Goal: Information Seeking & Learning: Learn about a topic

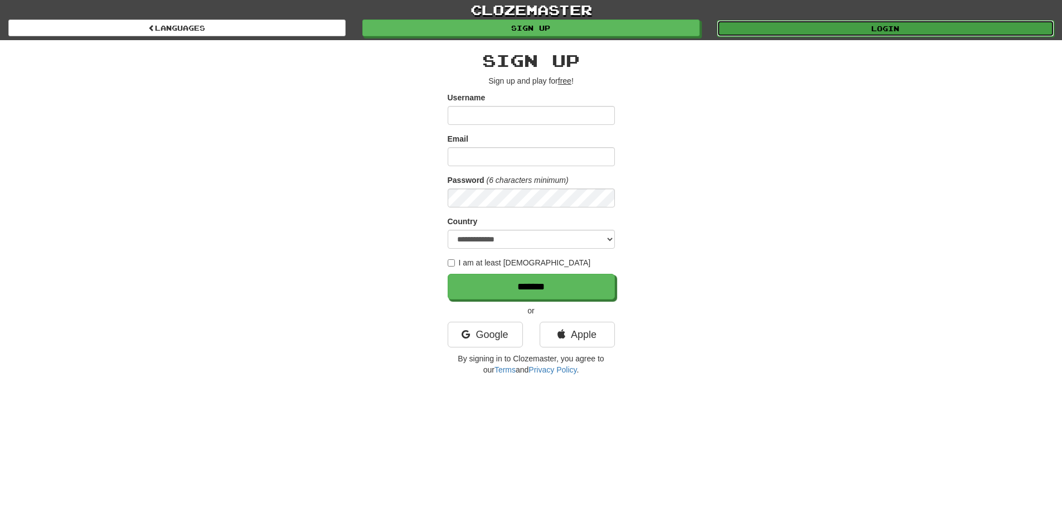
click at [806, 26] on link "Login" at bounding box center [885, 28] width 337 height 17
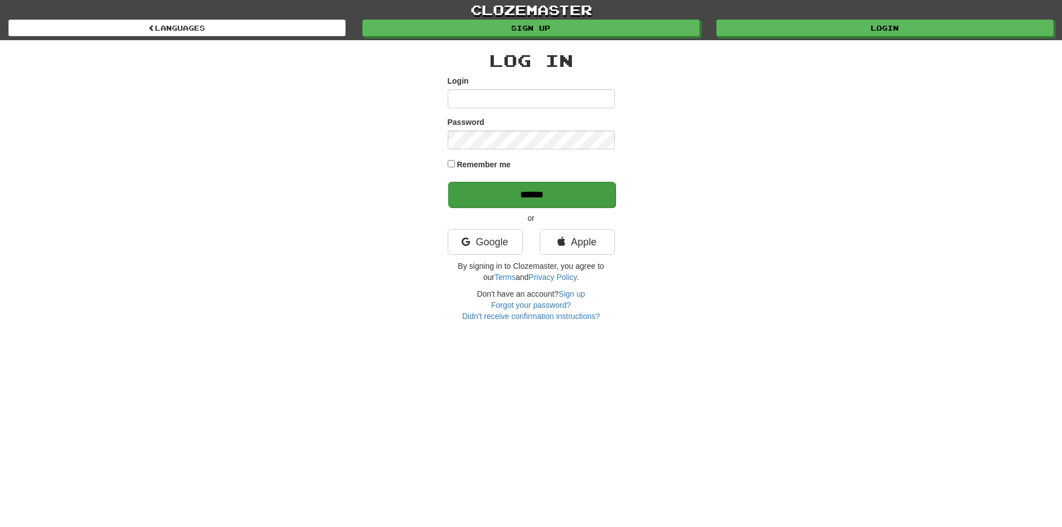
type input "*******"
click at [567, 189] on input "******" at bounding box center [531, 195] width 167 height 26
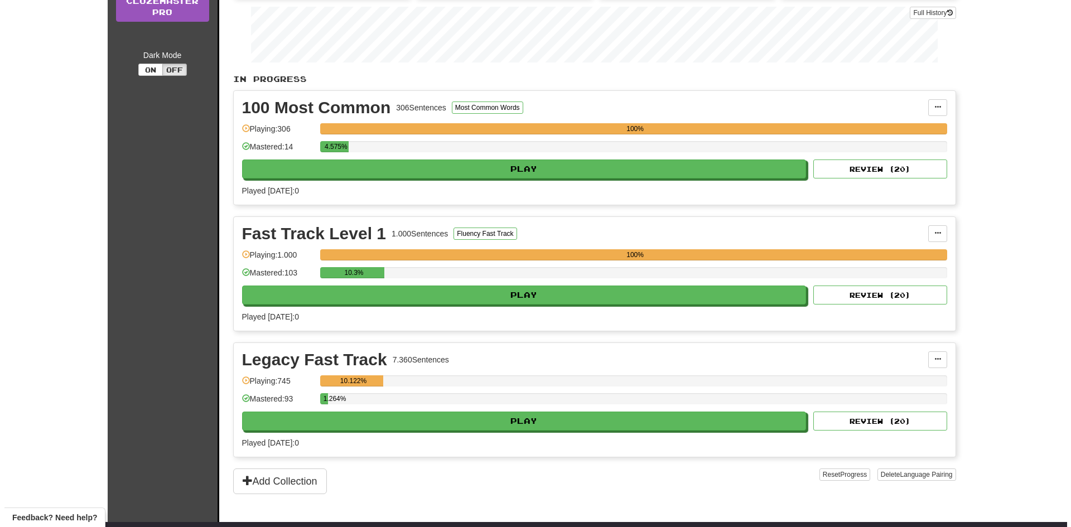
scroll to position [167, 0]
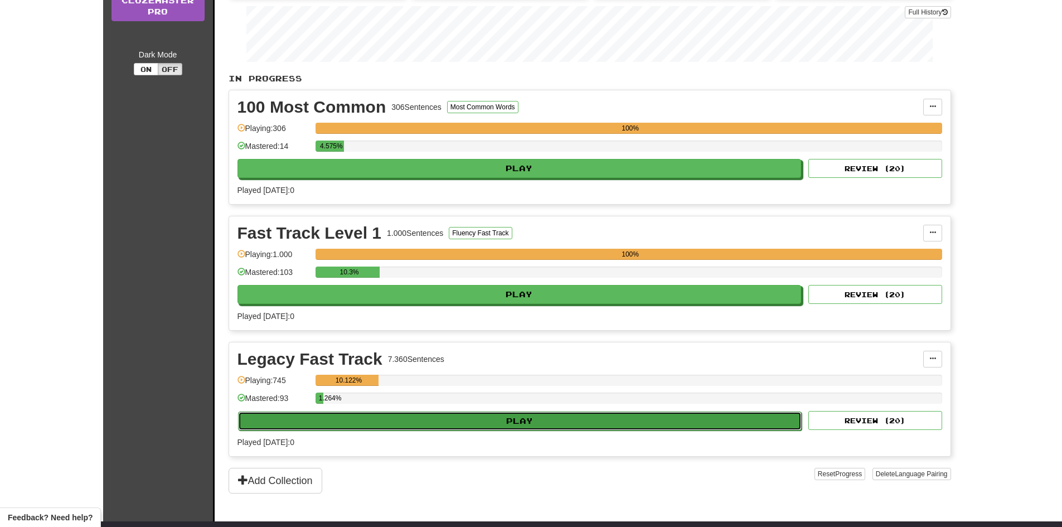
click at [569, 417] on button "Play" at bounding box center [520, 421] width 564 height 19
select select "**"
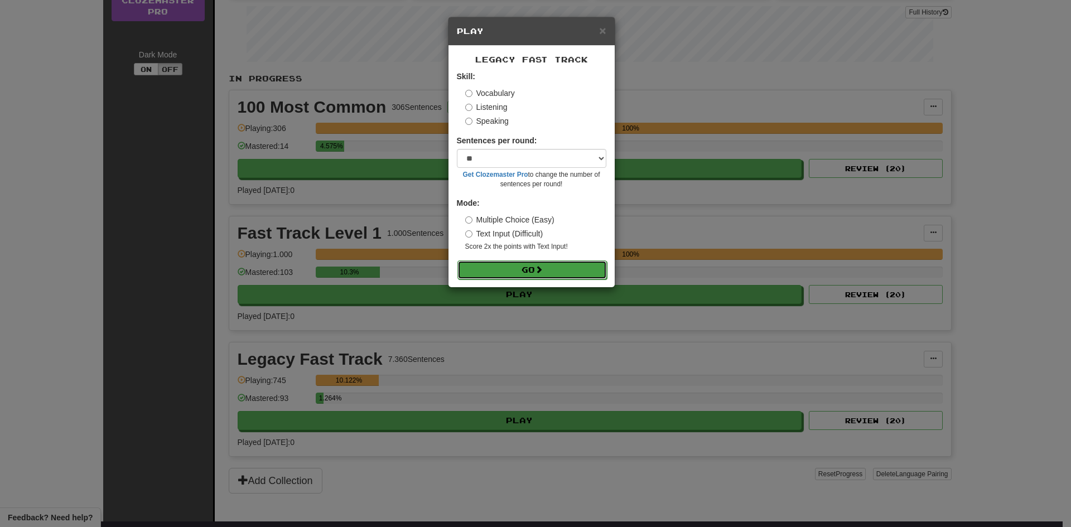
click at [542, 263] on button "Go" at bounding box center [531, 269] width 149 height 19
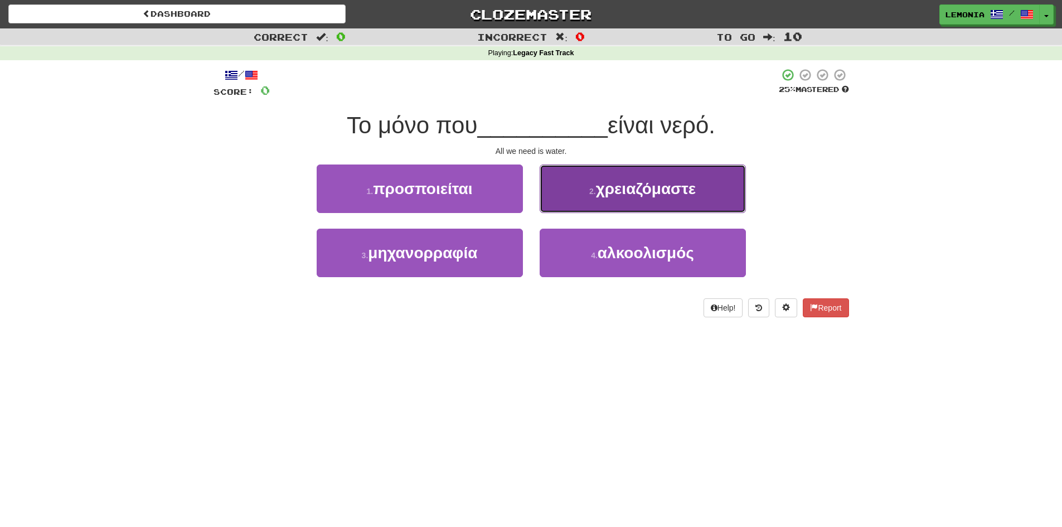
click at [617, 186] on span "χρειαζόμαστε" at bounding box center [646, 188] width 100 height 17
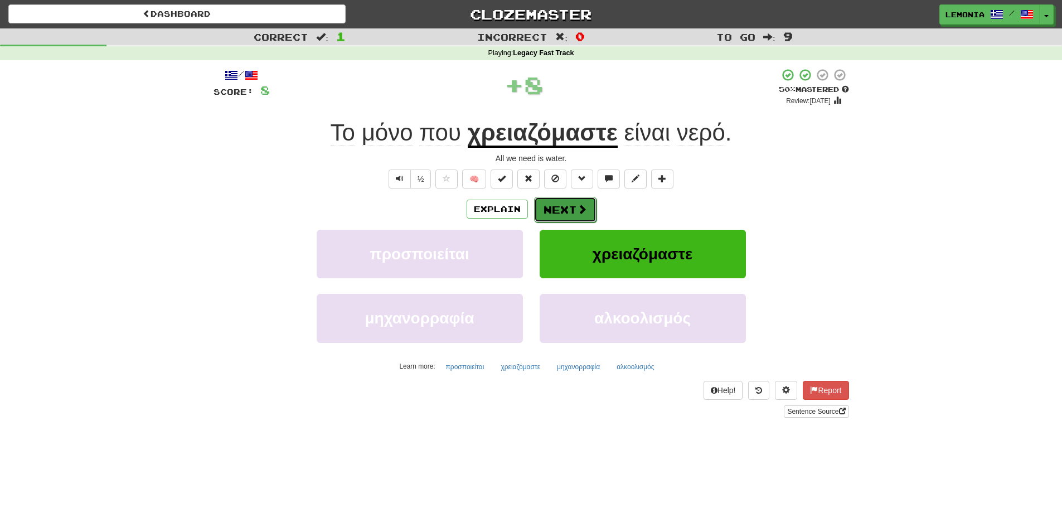
click at [578, 205] on span at bounding box center [582, 209] width 10 height 10
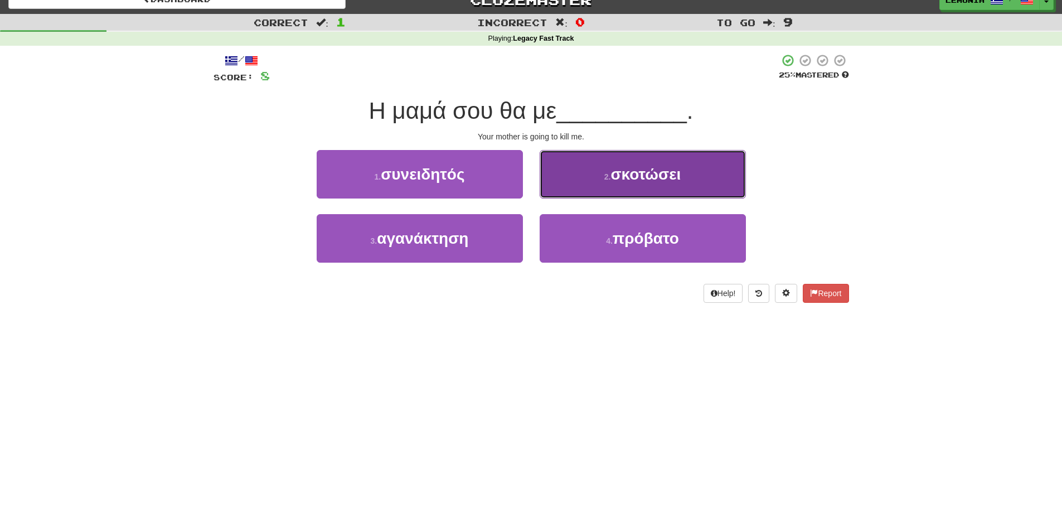
click at [582, 198] on div "2 . σκοτώσει" at bounding box center [643, 182] width 223 height 64
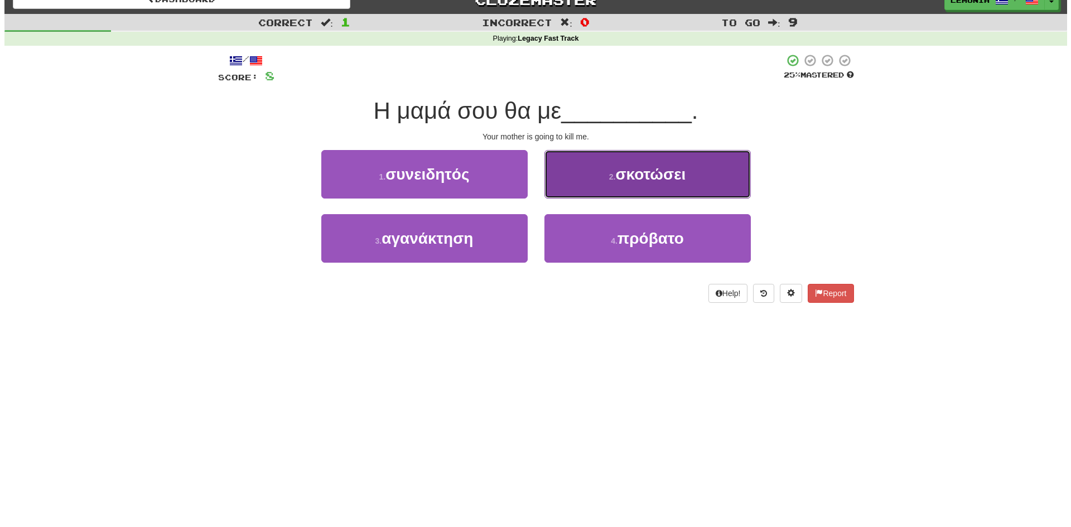
scroll to position [18, 0]
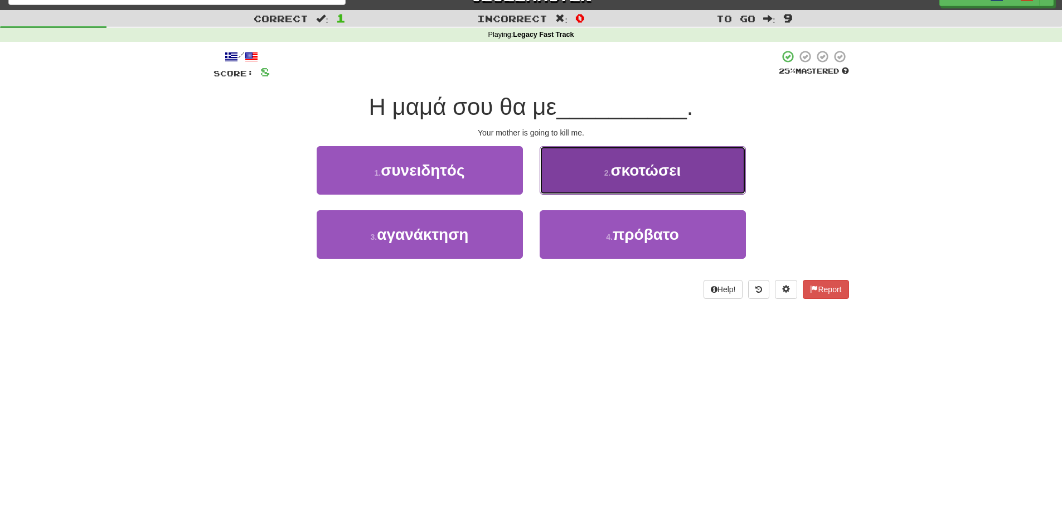
click at [598, 170] on button "2 . σκοτώσει" at bounding box center [643, 170] width 206 height 49
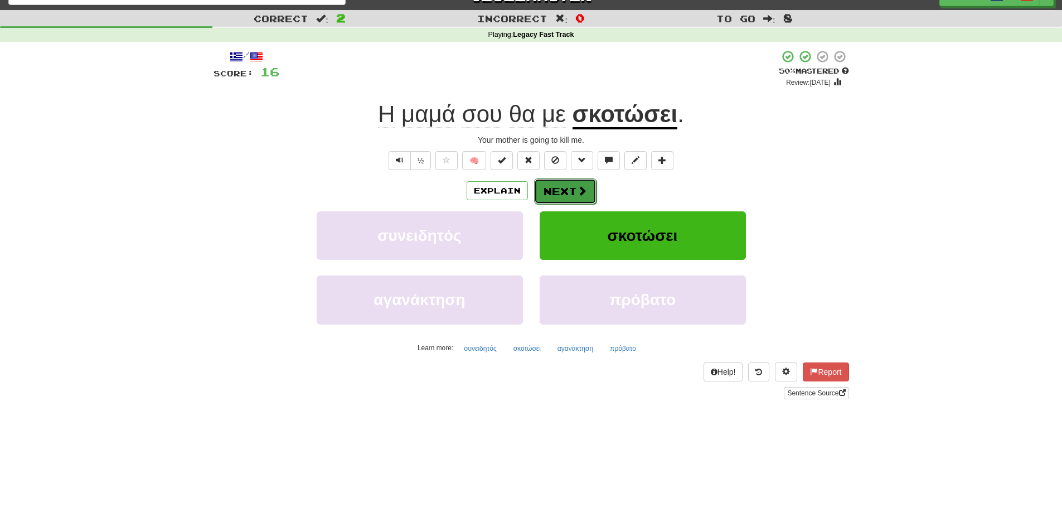
click at [557, 193] on button "Next" at bounding box center [565, 191] width 62 height 26
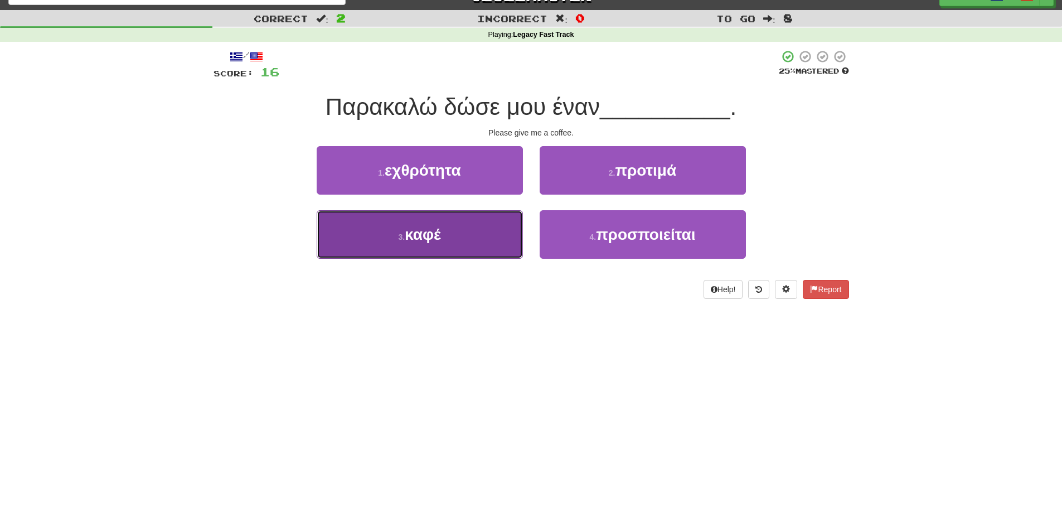
click at [508, 250] on button "3 . καφέ" at bounding box center [420, 234] width 206 height 49
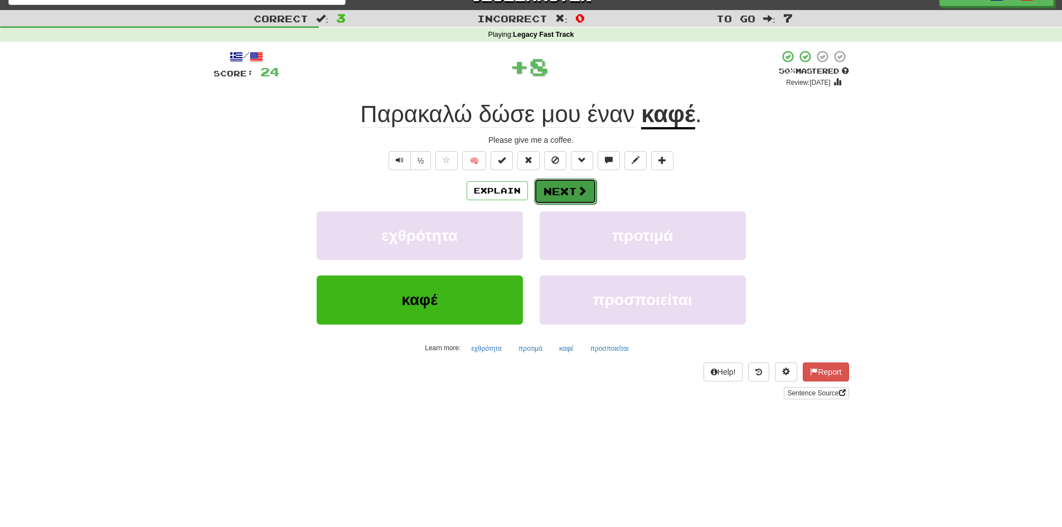
click at [570, 190] on button "Next" at bounding box center [565, 191] width 62 height 26
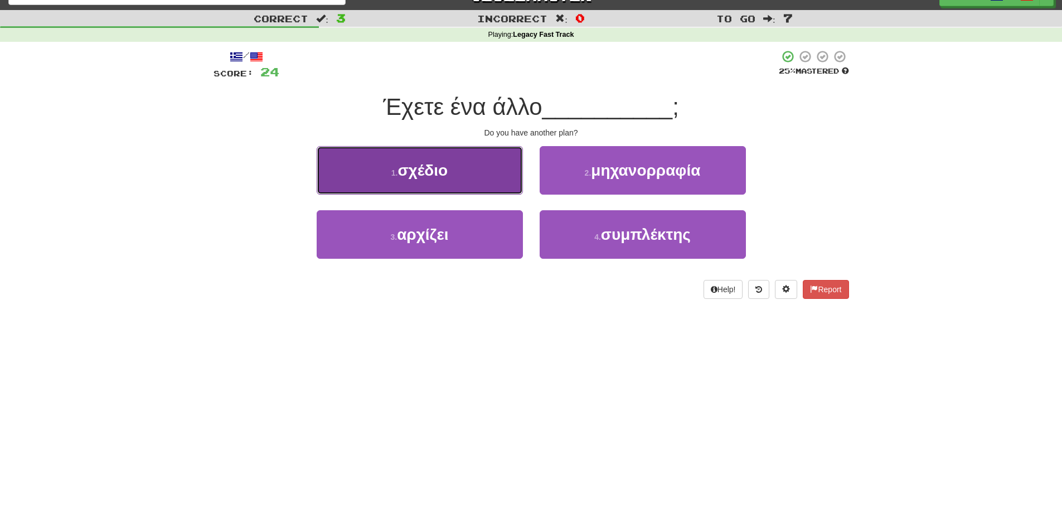
click at [452, 161] on button "1 . σχέδιο" at bounding box center [420, 170] width 206 height 49
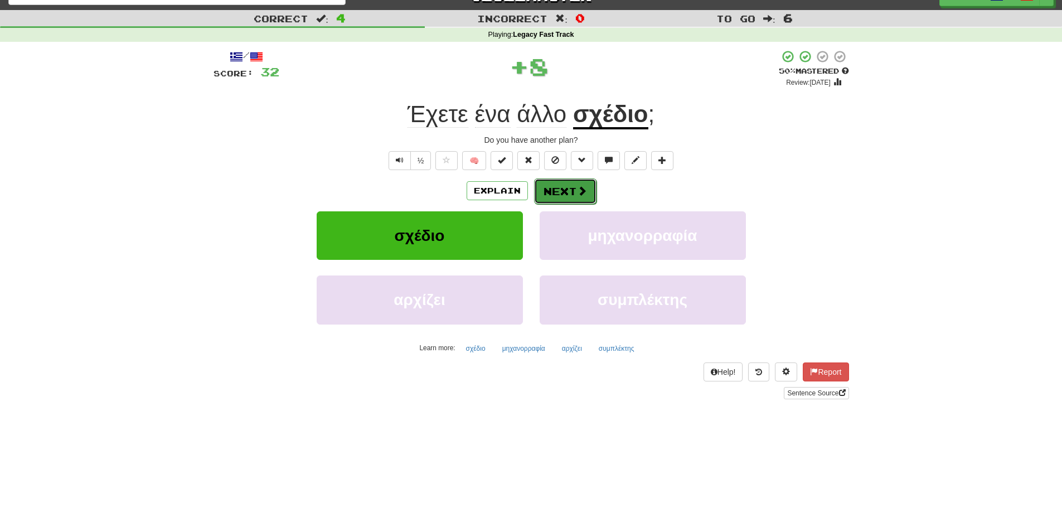
click at [553, 185] on button "Next" at bounding box center [565, 191] width 62 height 26
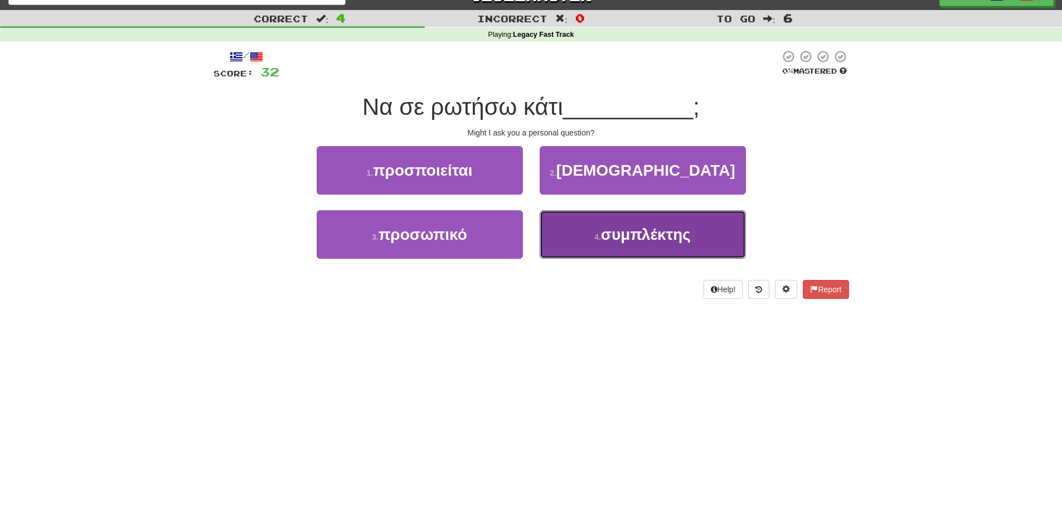
click at [603, 249] on button "4 . συμπλέκτης" at bounding box center [643, 234] width 206 height 49
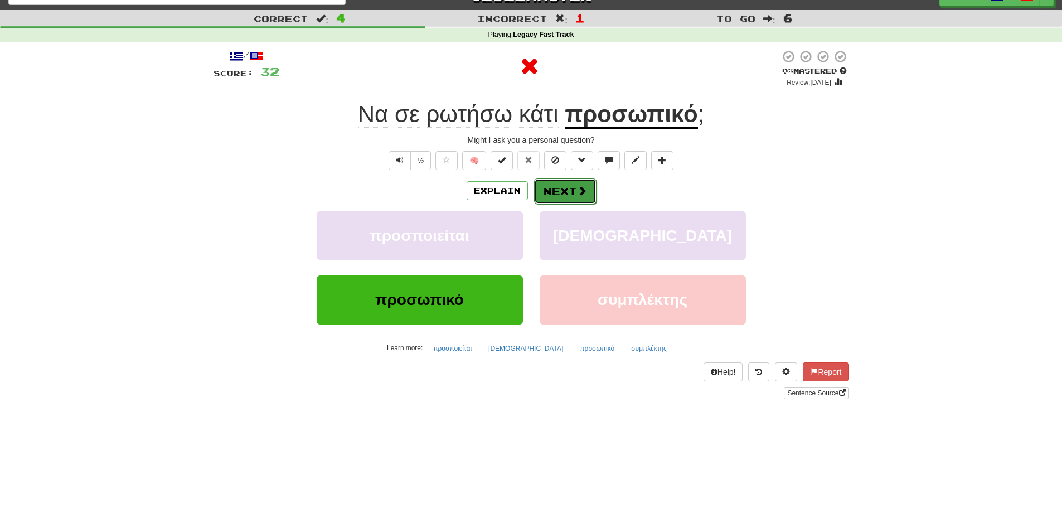
click at [580, 188] on span at bounding box center [582, 191] width 10 height 10
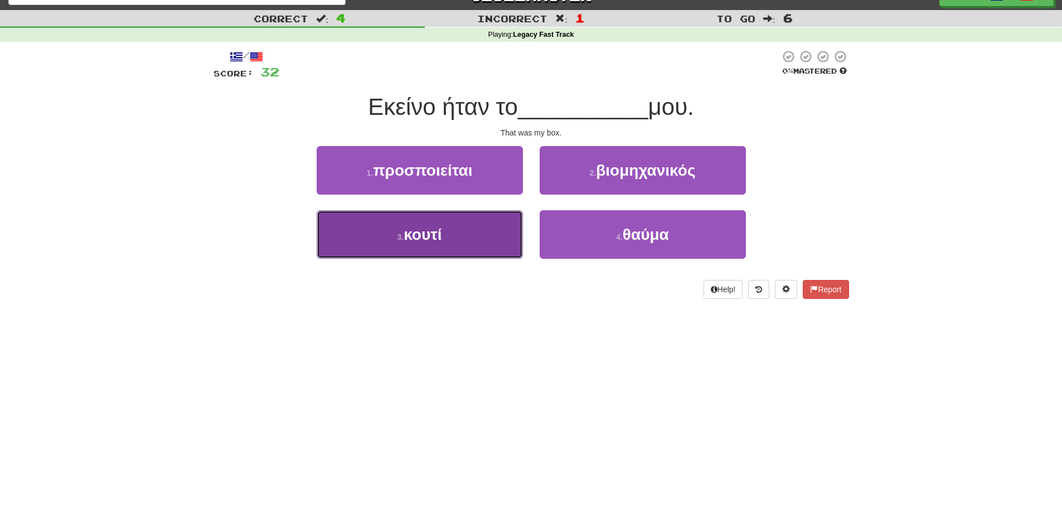
click at [502, 234] on button "3 . κουτί" at bounding box center [420, 234] width 206 height 49
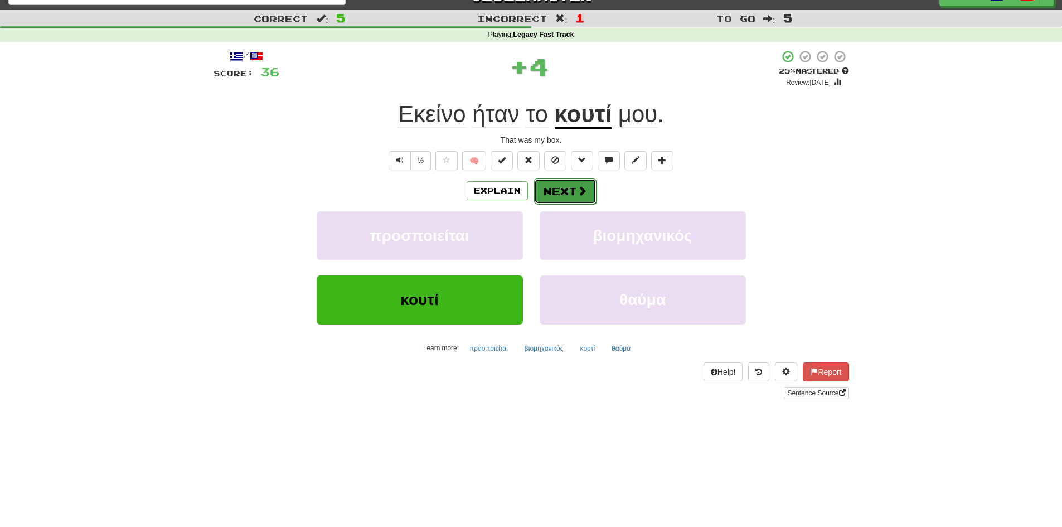
click at [576, 197] on button "Next" at bounding box center [565, 191] width 62 height 26
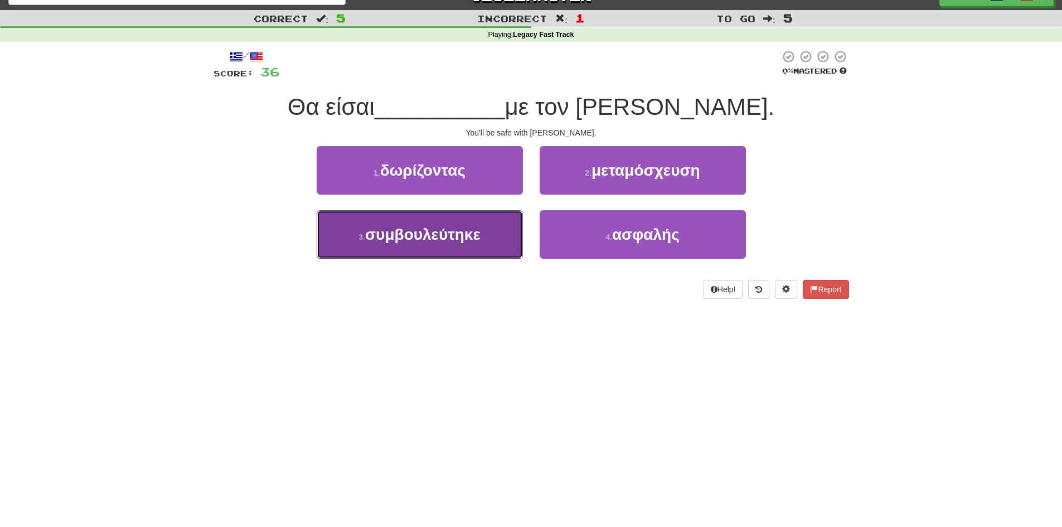
click at [486, 250] on button "3 . συμβουλεύτηκε" at bounding box center [420, 234] width 206 height 49
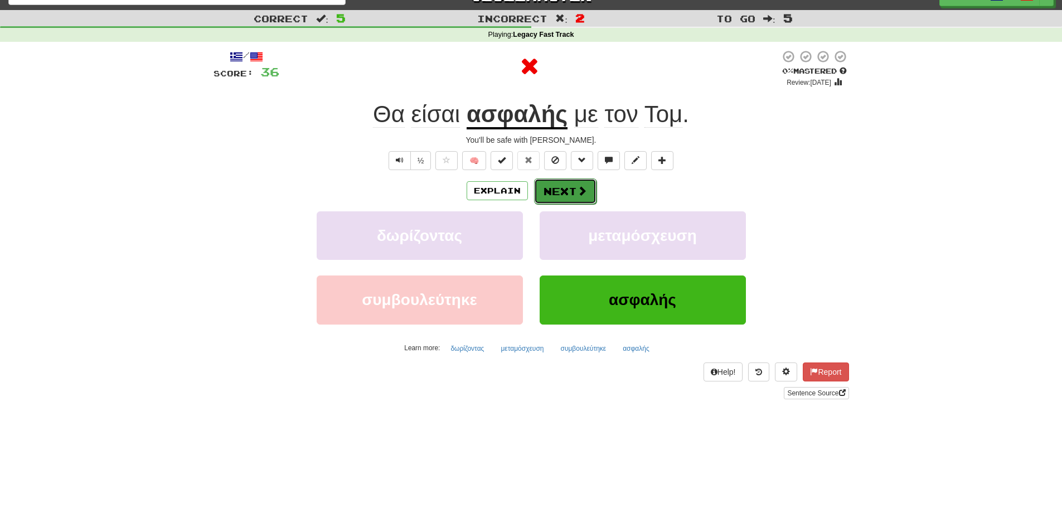
click at [561, 185] on button "Next" at bounding box center [565, 191] width 62 height 26
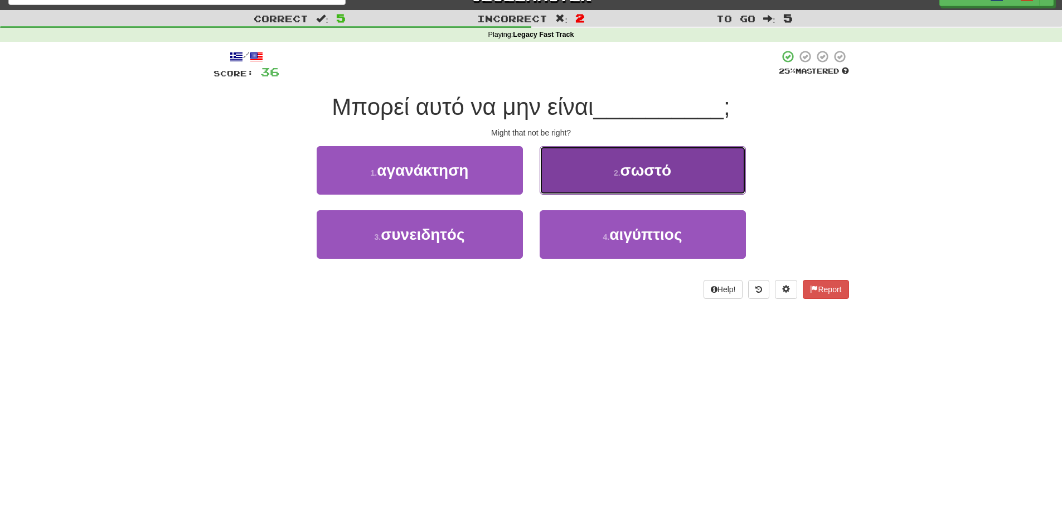
click at [651, 178] on span "σωστό" at bounding box center [646, 170] width 51 height 17
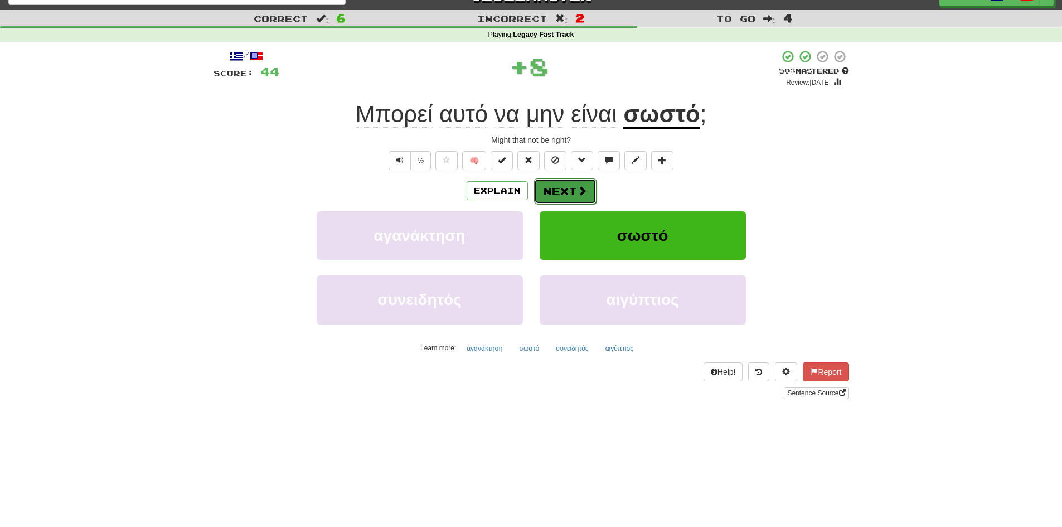
click at [574, 201] on button "Next" at bounding box center [565, 191] width 62 height 26
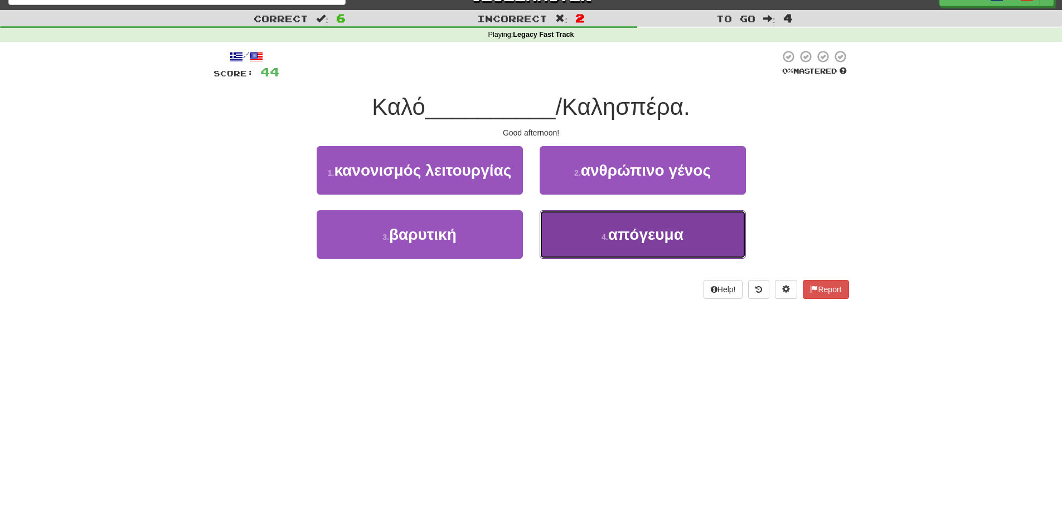
click at [578, 250] on button "4 . απόγευμα" at bounding box center [643, 234] width 206 height 49
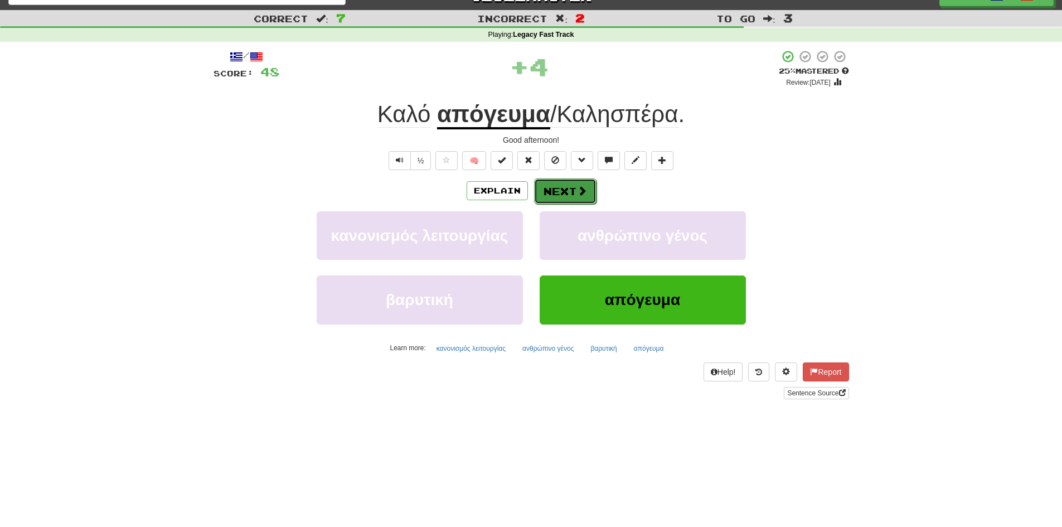
click at [554, 188] on button "Next" at bounding box center [565, 191] width 62 height 26
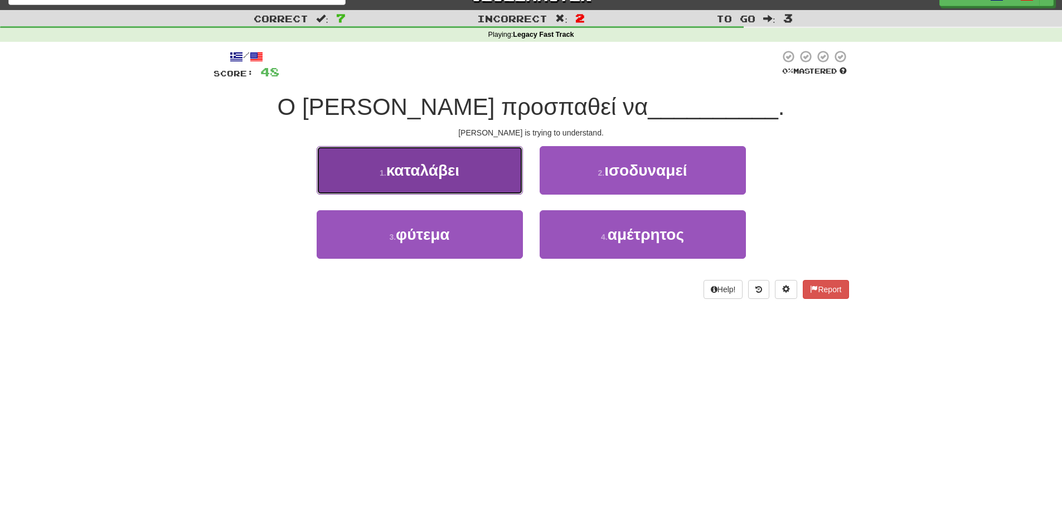
click at [490, 185] on button "1 . καταλάβει" at bounding box center [420, 170] width 206 height 49
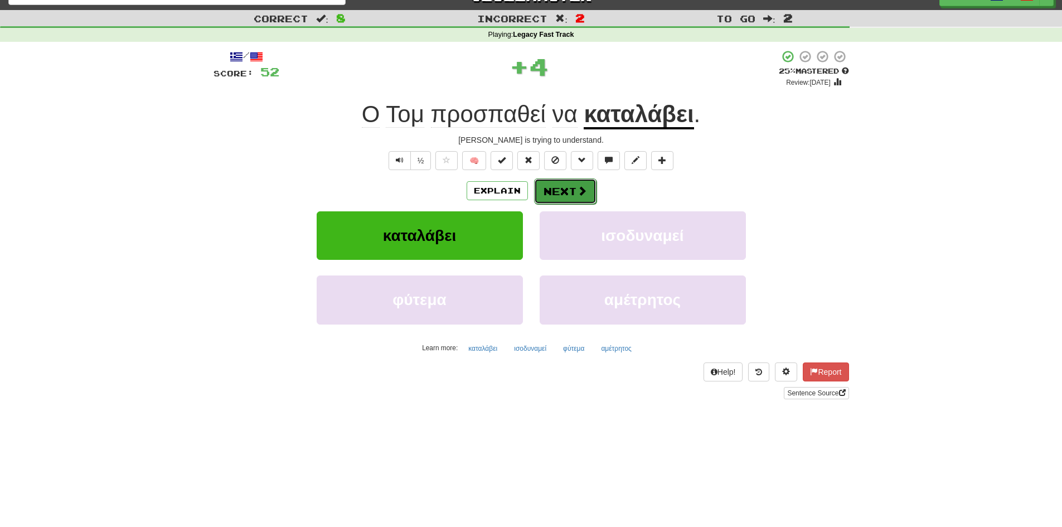
click at [578, 197] on button "Next" at bounding box center [565, 191] width 62 height 26
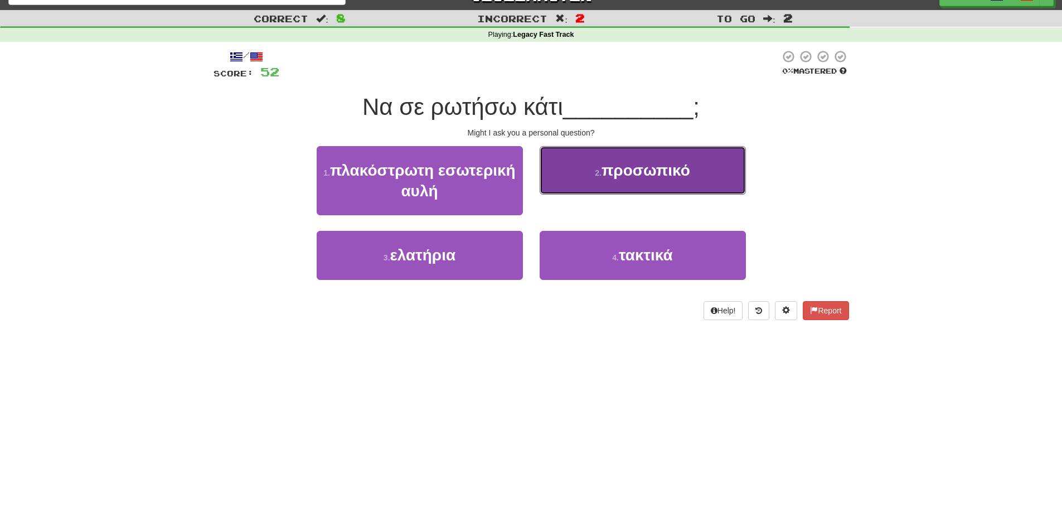
click at [647, 171] on span "προσωπικό" at bounding box center [646, 170] width 89 height 17
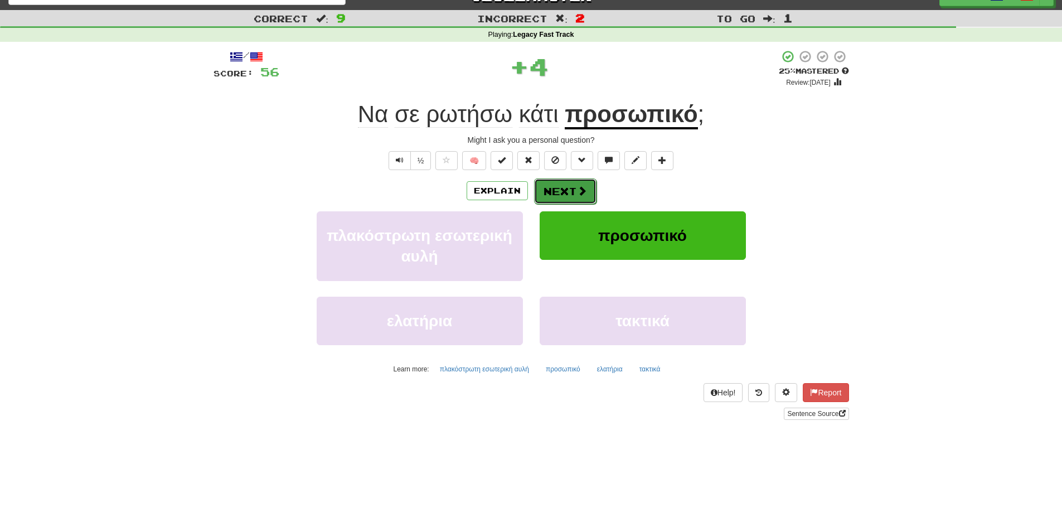
click at [558, 194] on button "Next" at bounding box center [565, 191] width 62 height 26
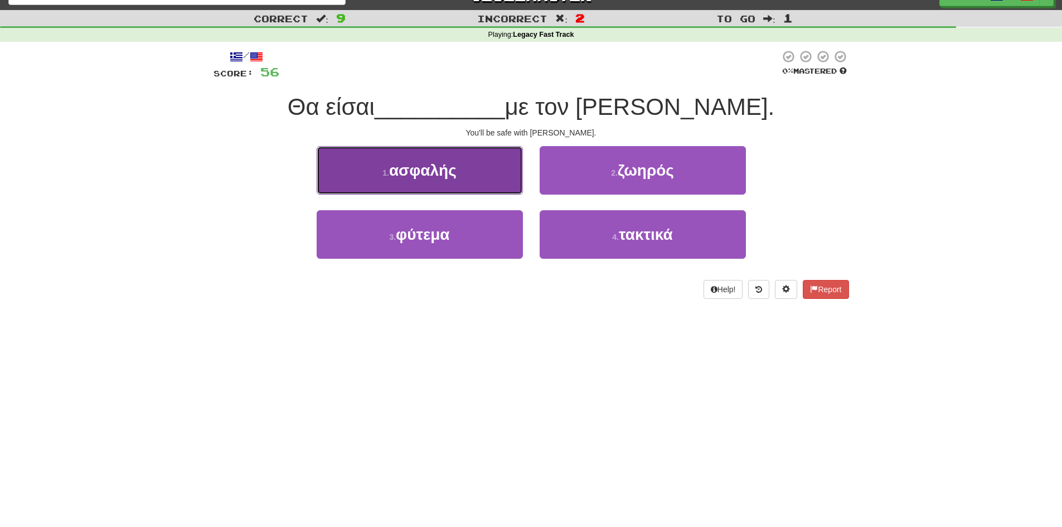
click at [466, 156] on button "1 . ασφαλής" at bounding box center [420, 170] width 206 height 49
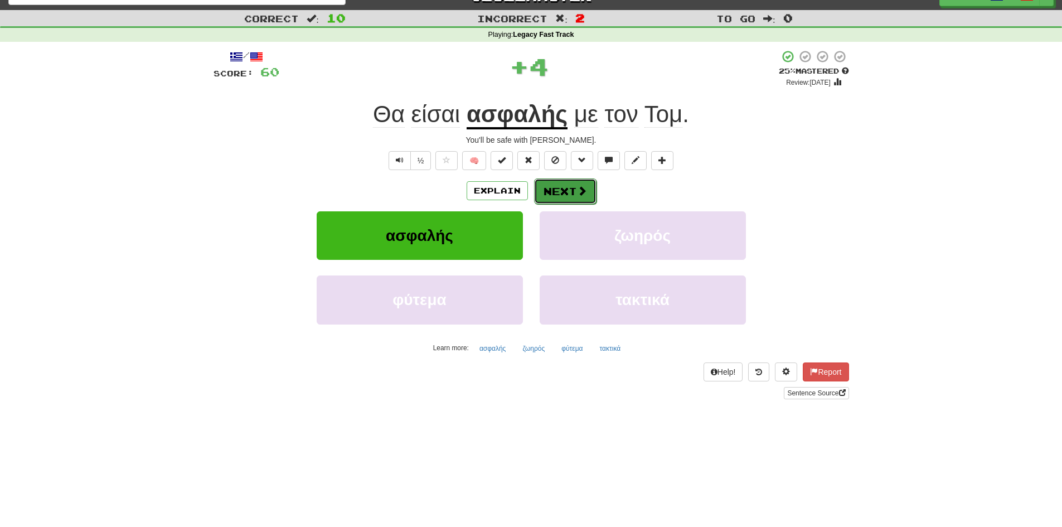
click at [572, 197] on button "Next" at bounding box center [565, 191] width 62 height 26
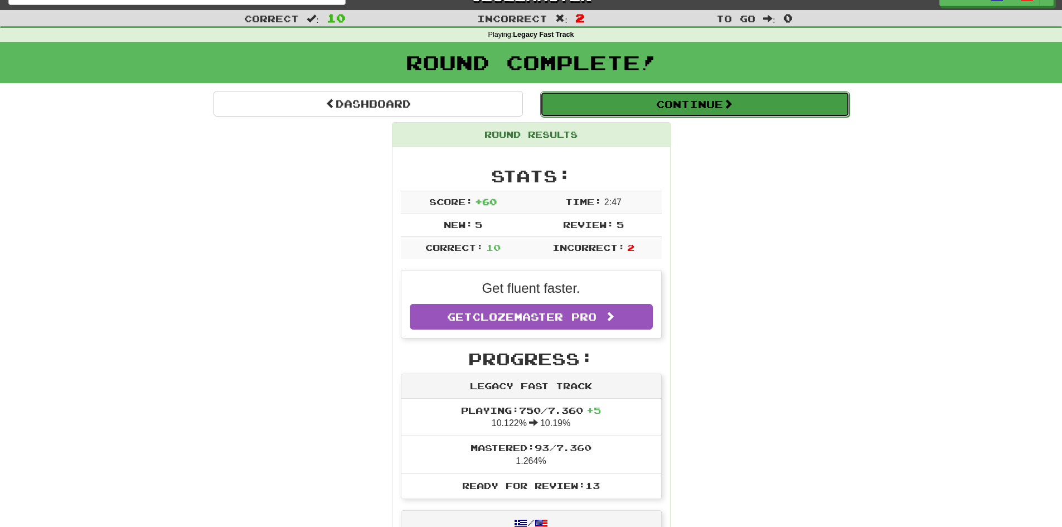
click at [652, 110] on button "Continue" at bounding box center [695, 104] width 310 height 26
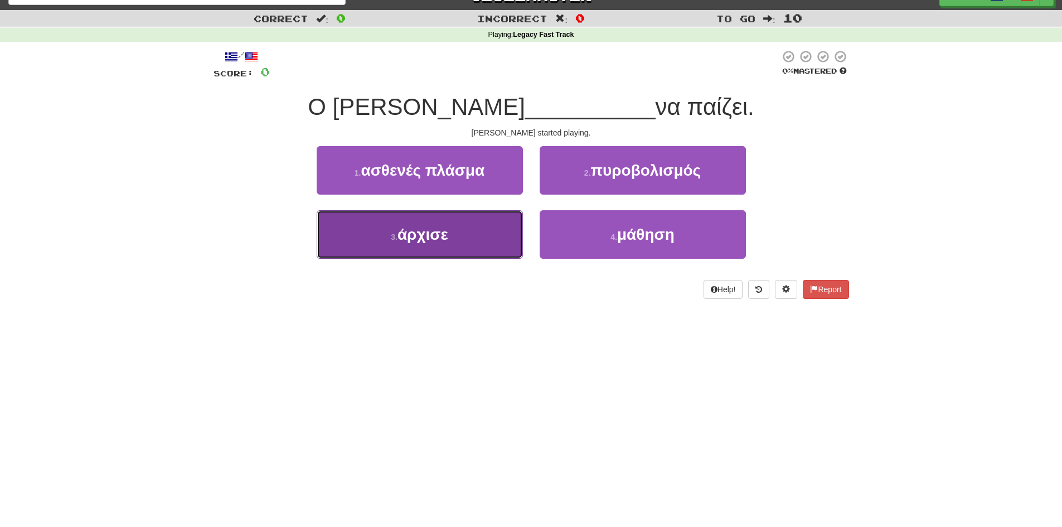
click at [493, 253] on button "3 . άρχισε" at bounding box center [420, 234] width 206 height 49
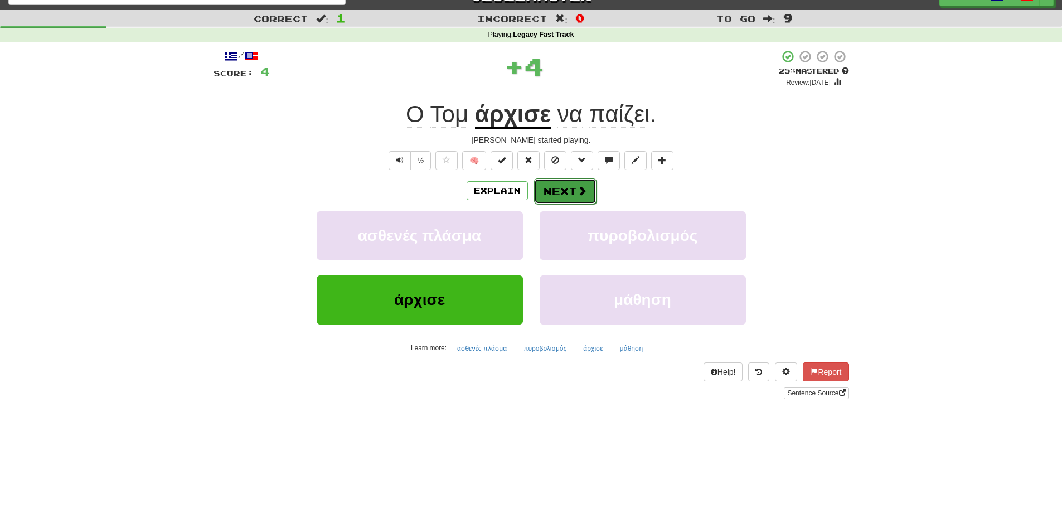
click at [563, 195] on button "Next" at bounding box center [565, 191] width 62 height 26
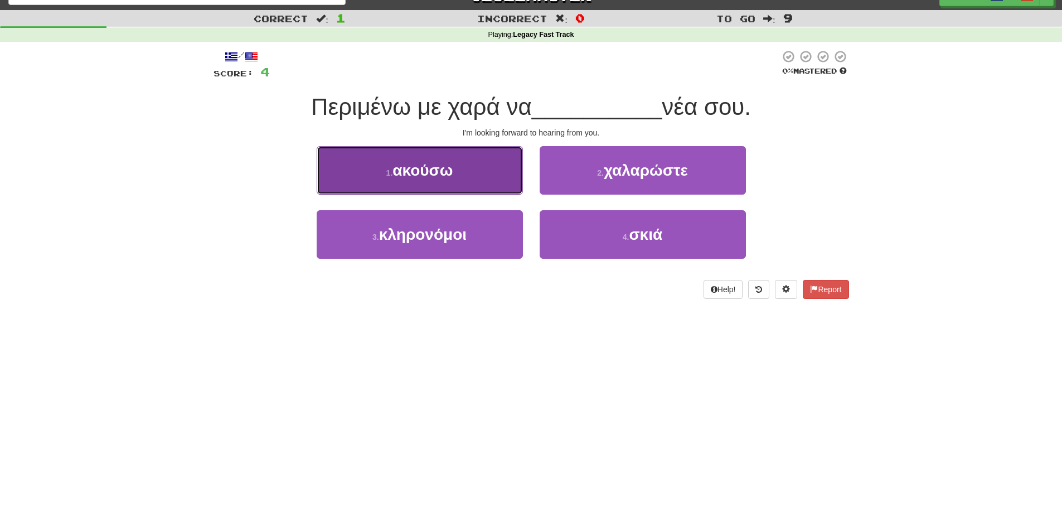
click at [431, 182] on button "1 . ακούσω" at bounding box center [420, 170] width 206 height 49
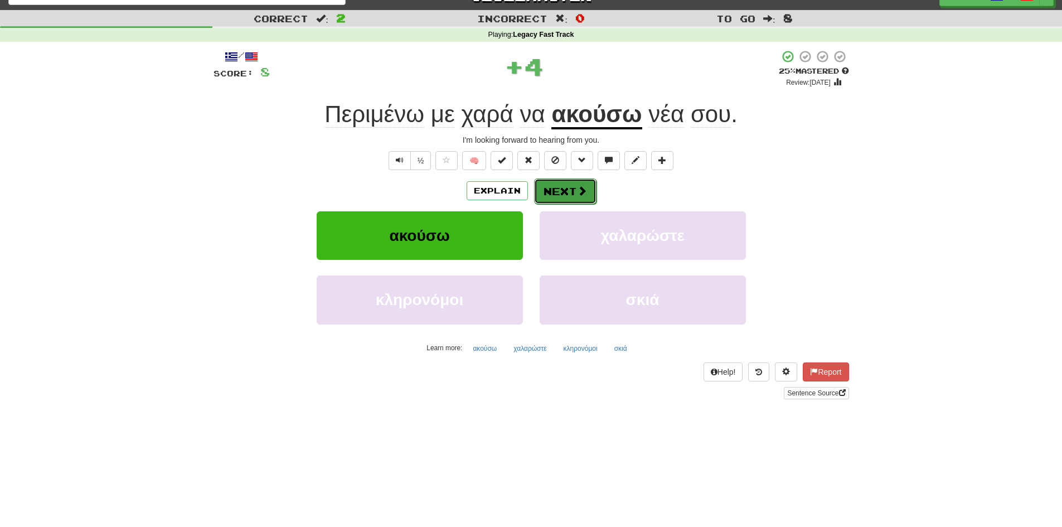
click at [583, 201] on button "Next" at bounding box center [565, 191] width 62 height 26
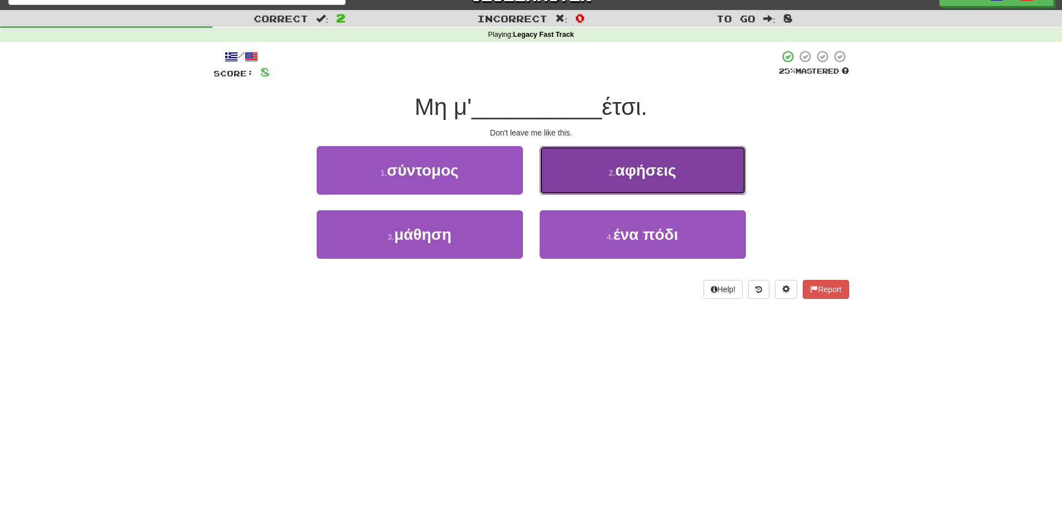
click at [614, 177] on button "2 . αφήσεις" at bounding box center [643, 170] width 206 height 49
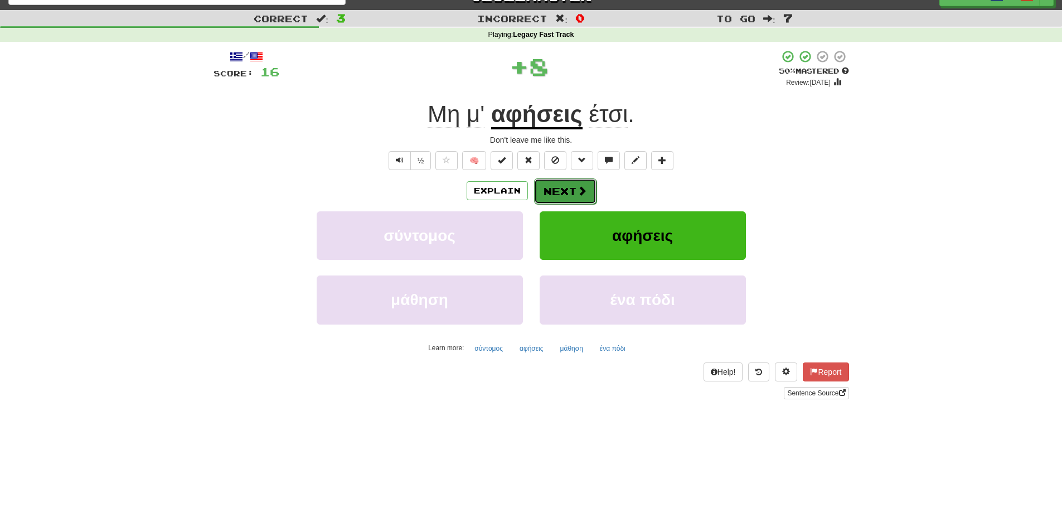
click at [579, 191] on span at bounding box center [582, 191] width 10 height 10
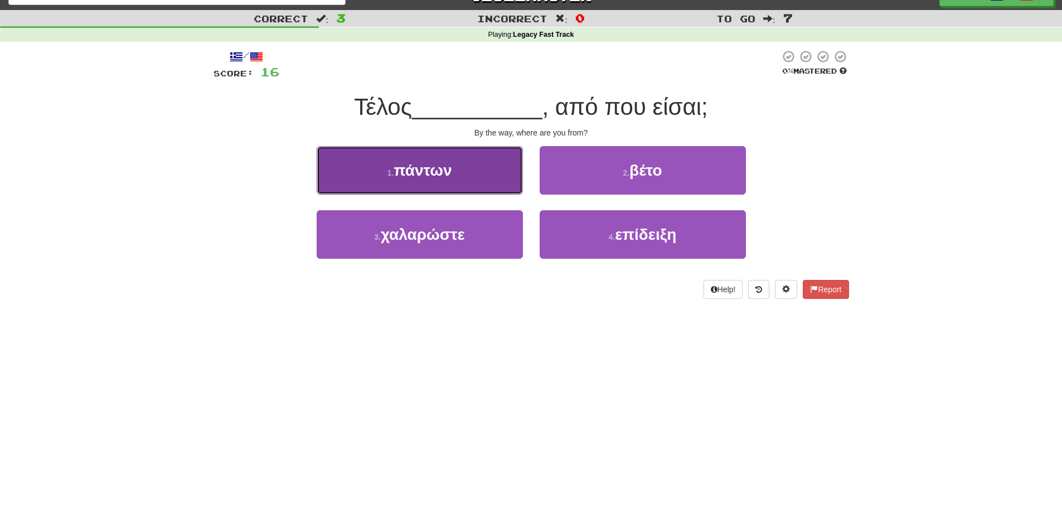
click at [499, 179] on button "1 . πάντων" at bounding box center [420, 170] width 206 height 49
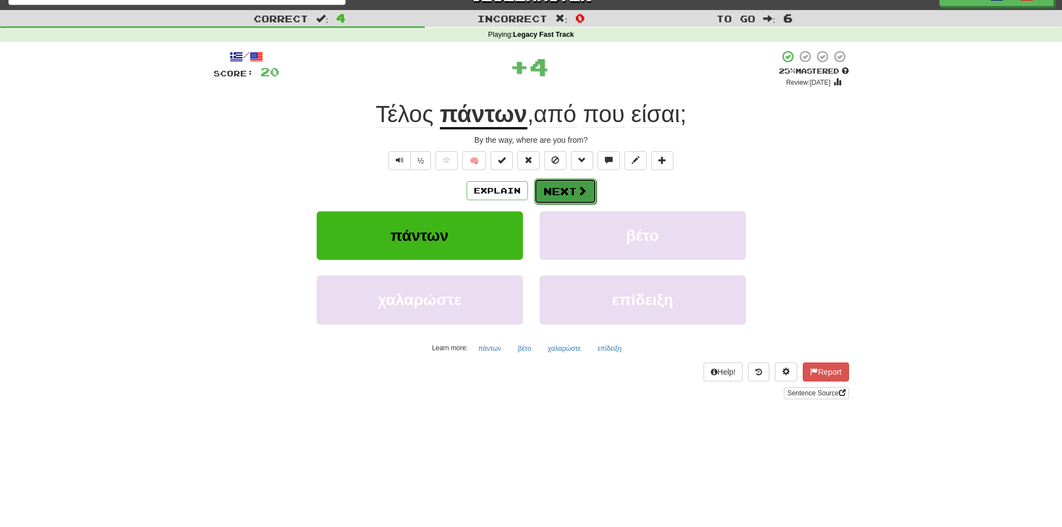
click at [561, 186] on button "Next" at bounding box center [565, 191] width 62 height 26
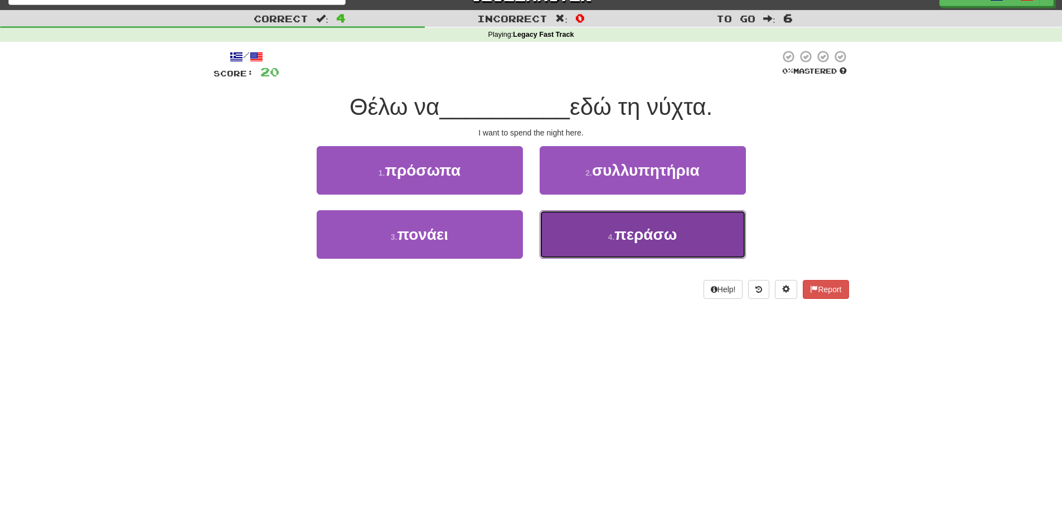
click at [579, 233] on button "4 . περάσω" at bounding box center [643, 234] width 206 height 49
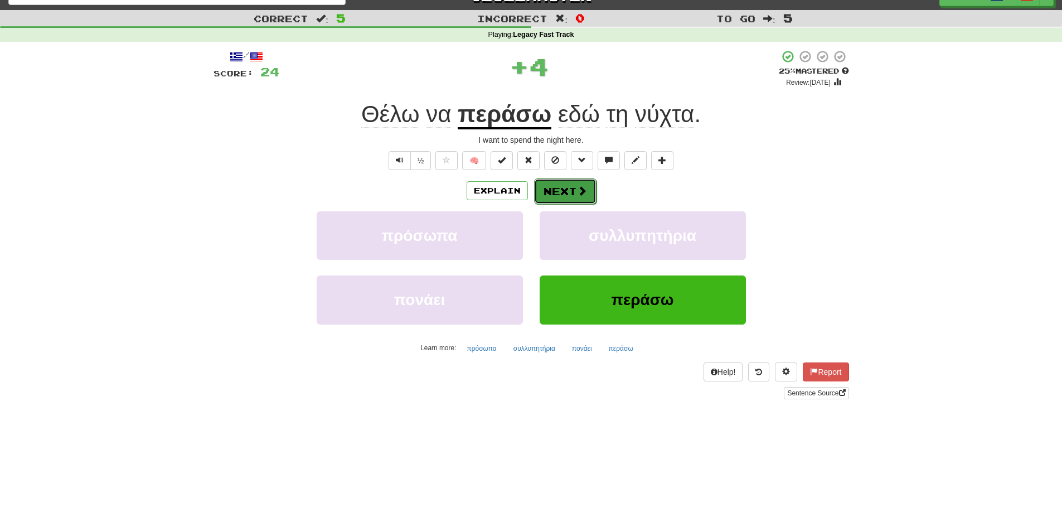
click at [585, 197] on button "Next" at bounding box center [565, 191] width 62 height 26
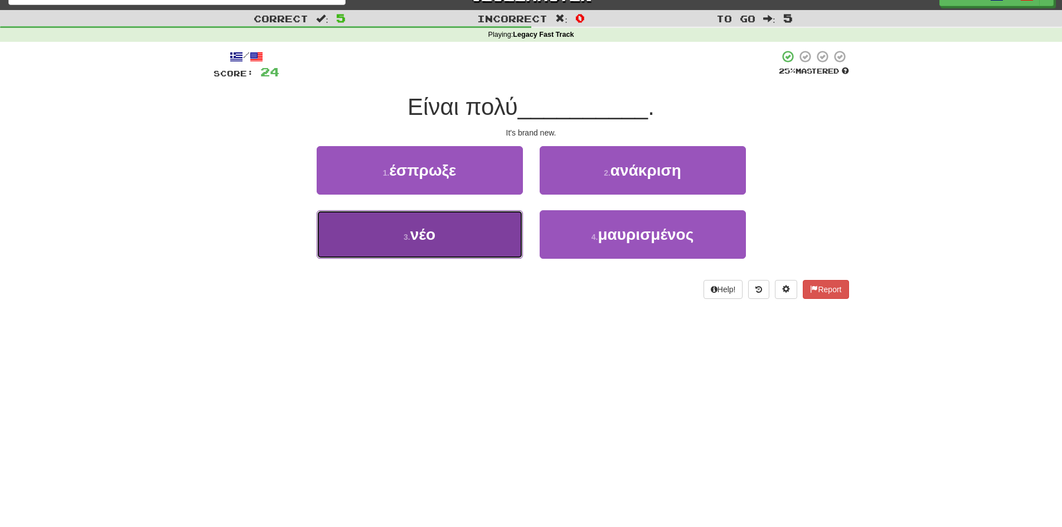
click at [511, 243] on button "3 . νέο" at bounding box center [420, 234] width 206 height 49
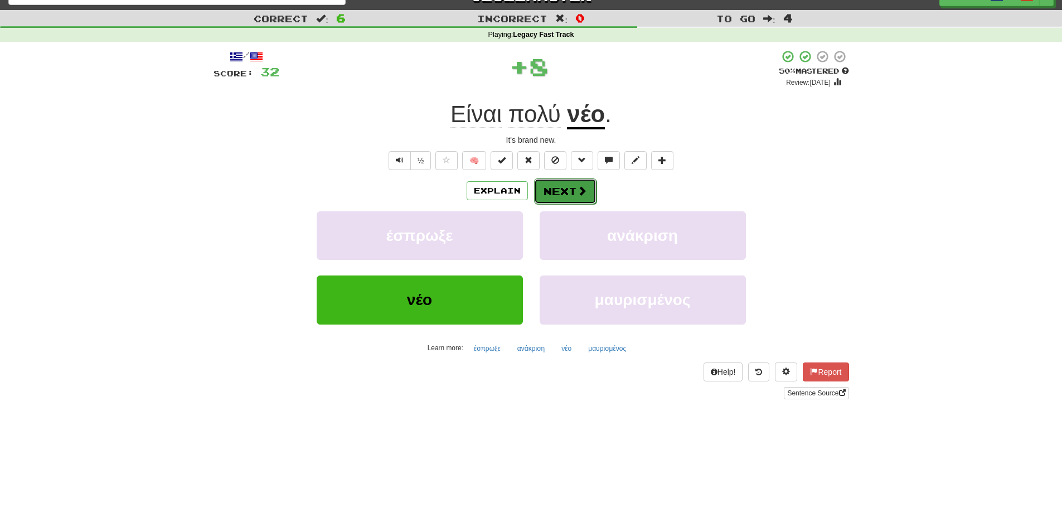
click at [572, 193] on button "Next" at bounding box center [565, 191] width 62 height 26
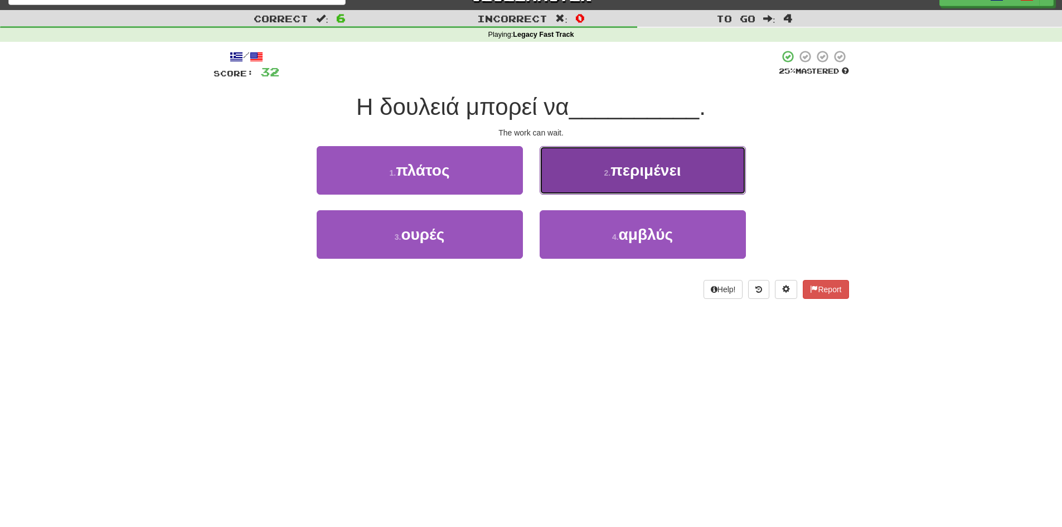
click at [577, 182] on button "2 . περιμένει" at bounding box center [643, 170] width 206 height 49
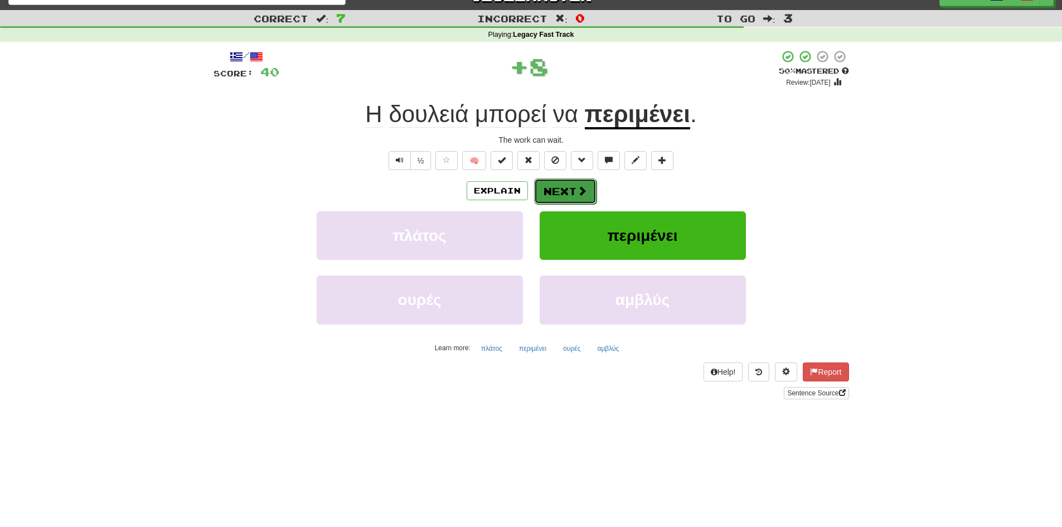
click at [572, 194] on button "Next" at bounding box center [565, 191] width 62 height 26
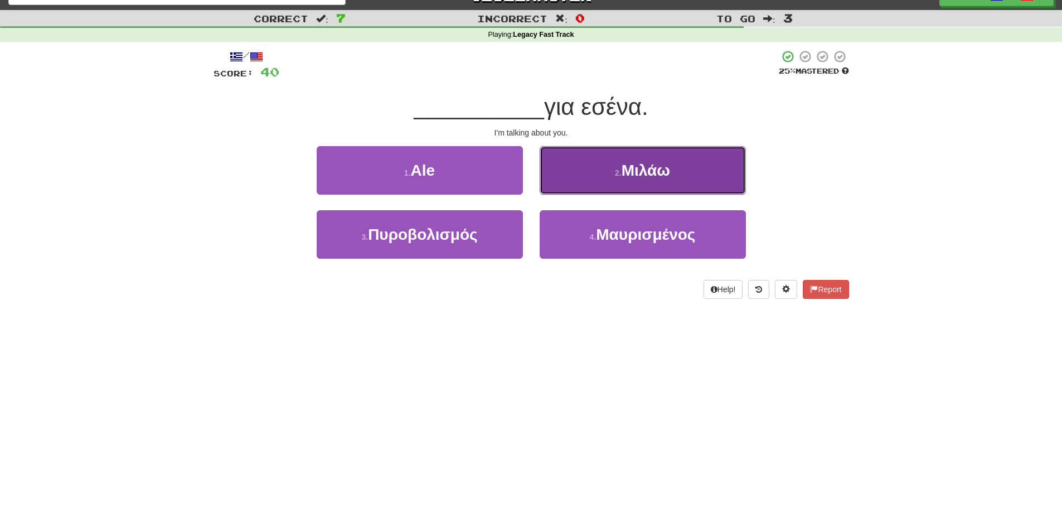
click at [579, 188] on button "2 . Μιλάω" at bounding box center [643, 170] width 206 height 49
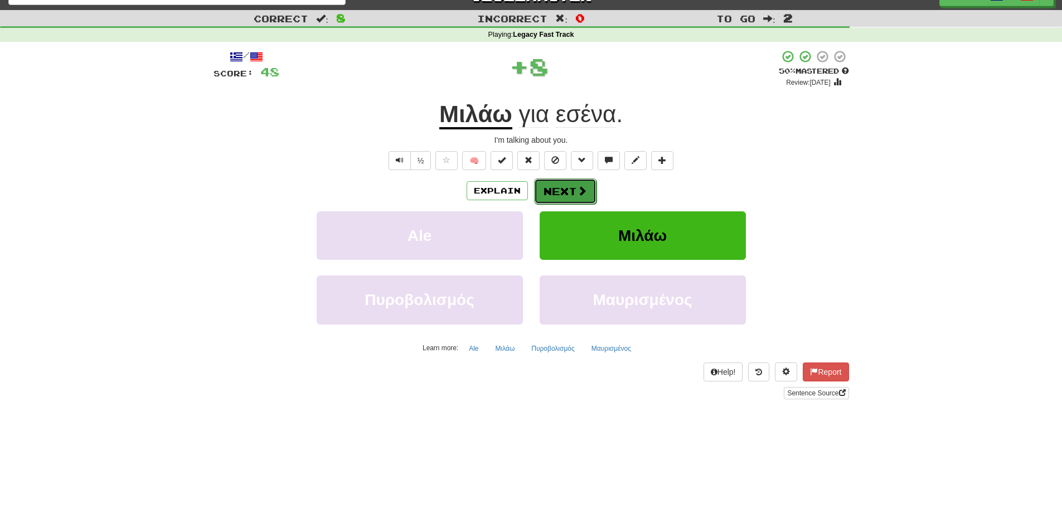
click at [577, 189] on span at bounding box center [582, 191] width 10 height 10
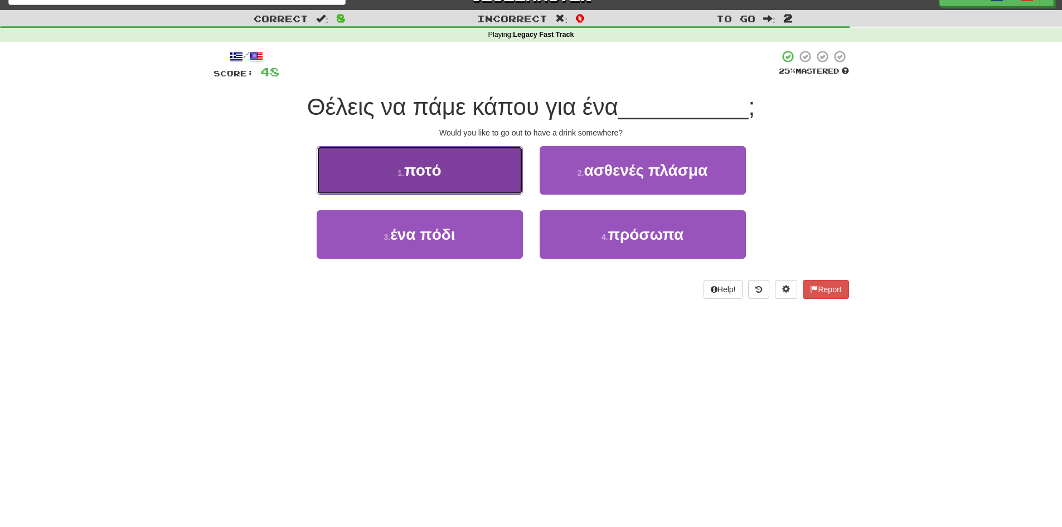
click at [496, 186] on button "1 . ποτό" at bounding box center [420, 170] width 206 height 49
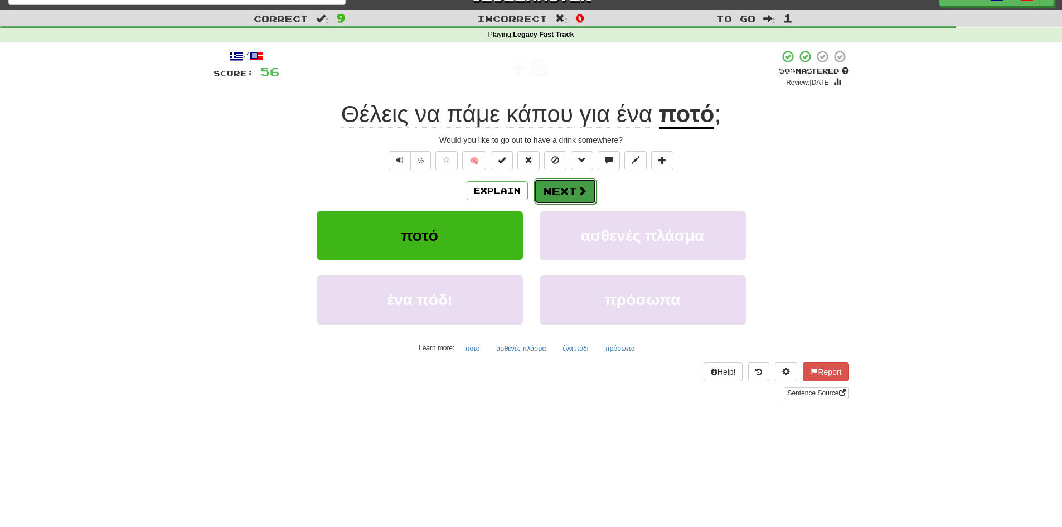
click at [592, 190] on button "Next" at bounding box center [565, 191] width 62 height 26
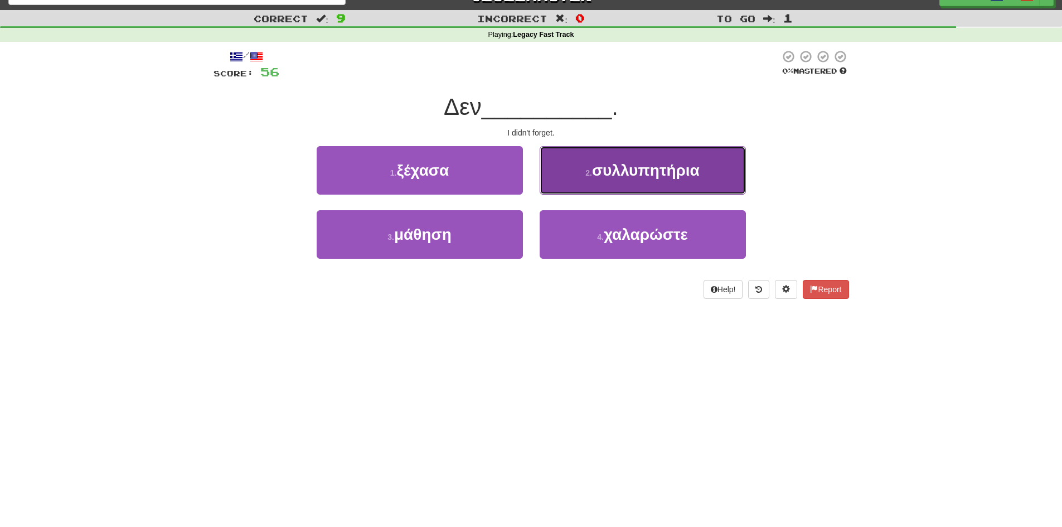
click at [577, 172] on button "2 . συλλυπητήρια" at bounding box center [643, 170] width 206 height 49
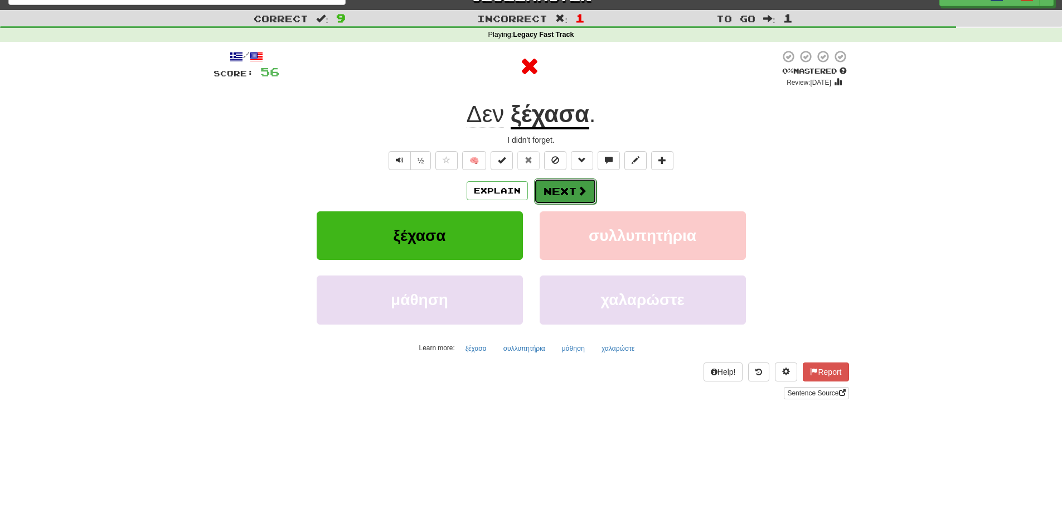
click at [565, 192] on button "Next" at bounding box center [565, 191] width 62 height 26
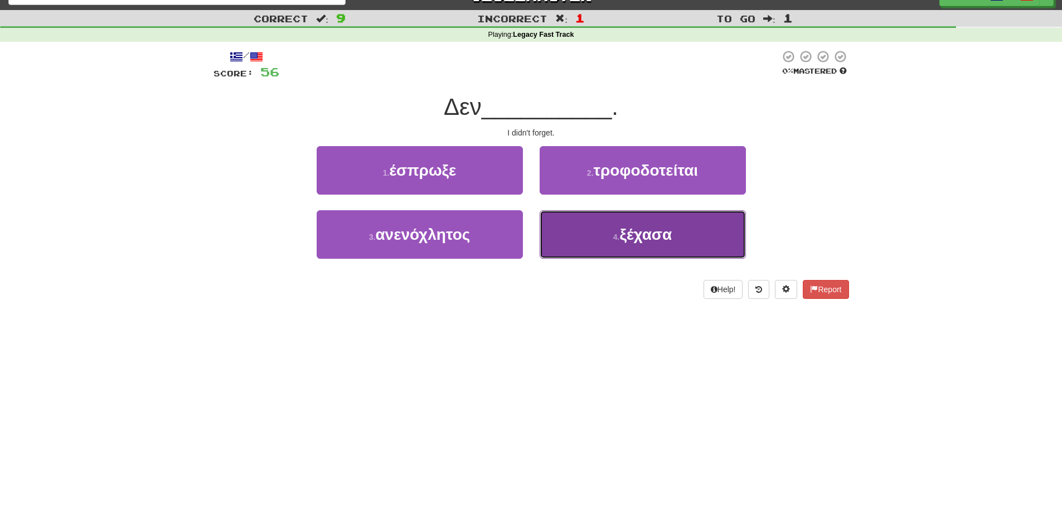
click at [587, 218] on button "4 . ξέχασα" at bounding box center [643, 234] width 206 height 49
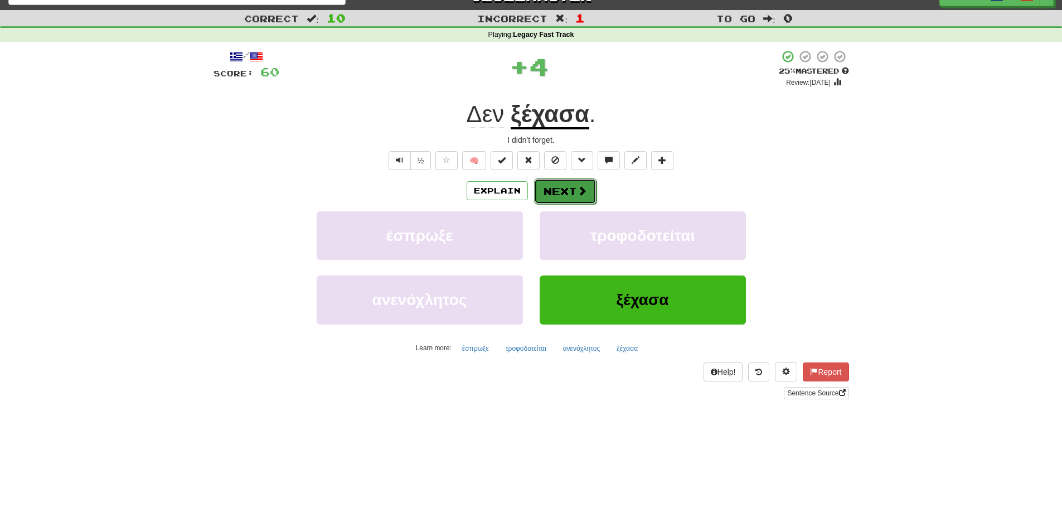
click at [574, 194] on button "Next" at bounding box center [565, 191] width 62 height 26
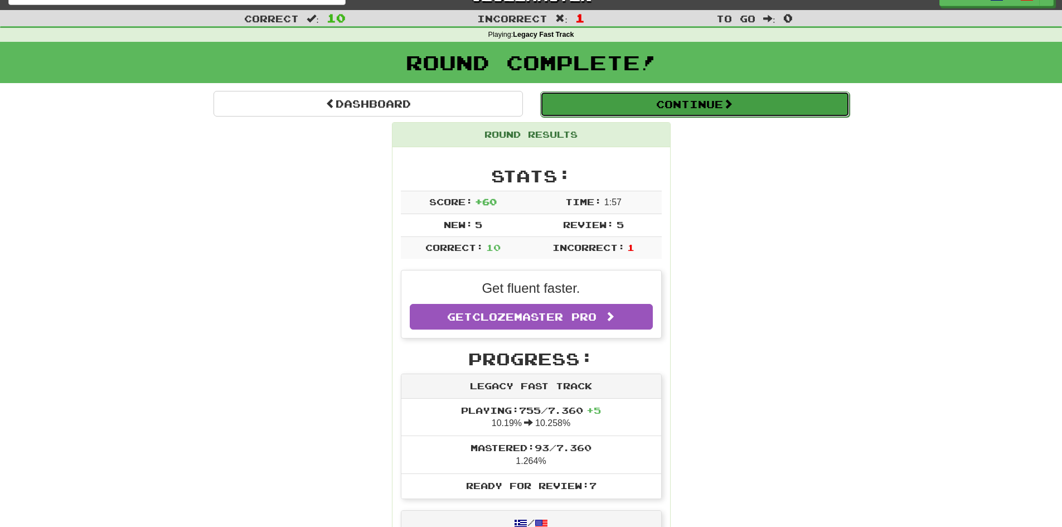
click at [723, 91] on button "Continue" at bounding box center [695, 104] width 310 height 26
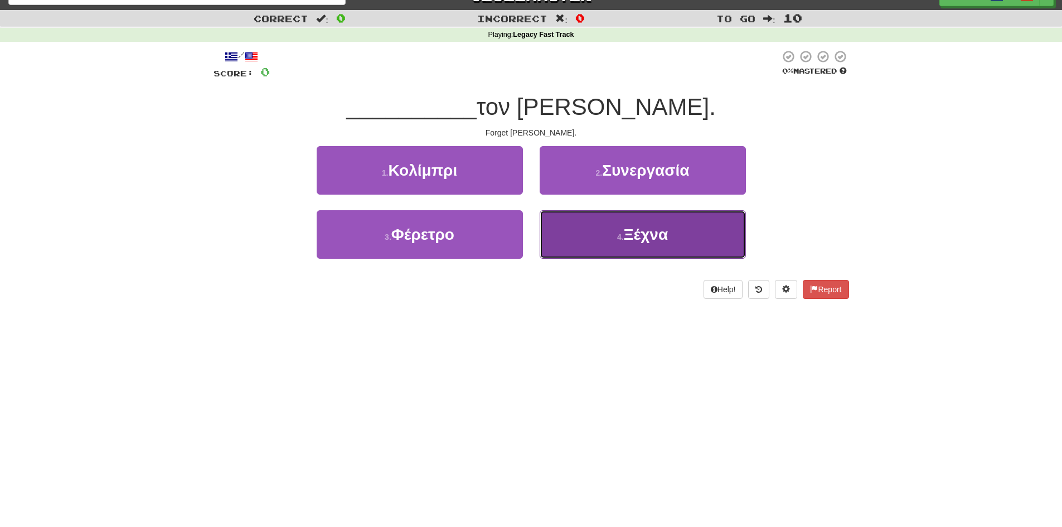
click at [699, 235] on button "4 . Ξέχνα" at bounding box center [643, 234] width 206 height 49
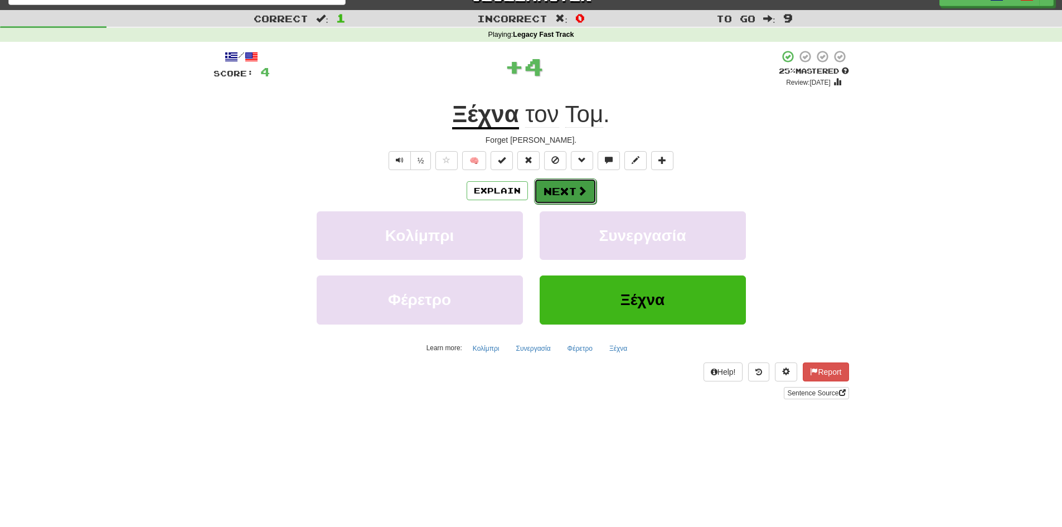
click at [574, 194] on button "Next" at bounding box center [565, 191] width 62 height 26
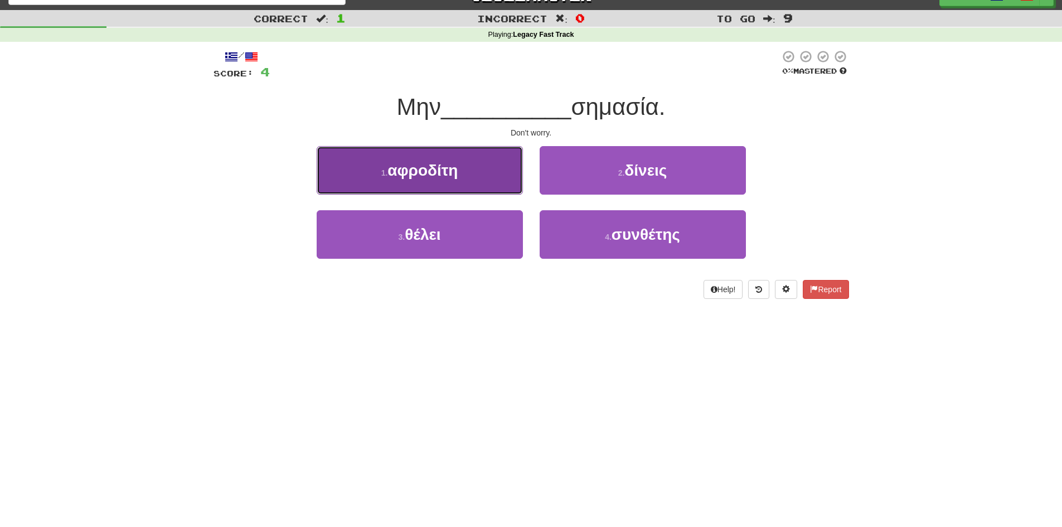
click at [498, 173] on button "1 . αφροδίτη" at bounding box center [420, 170] width 206 height 49
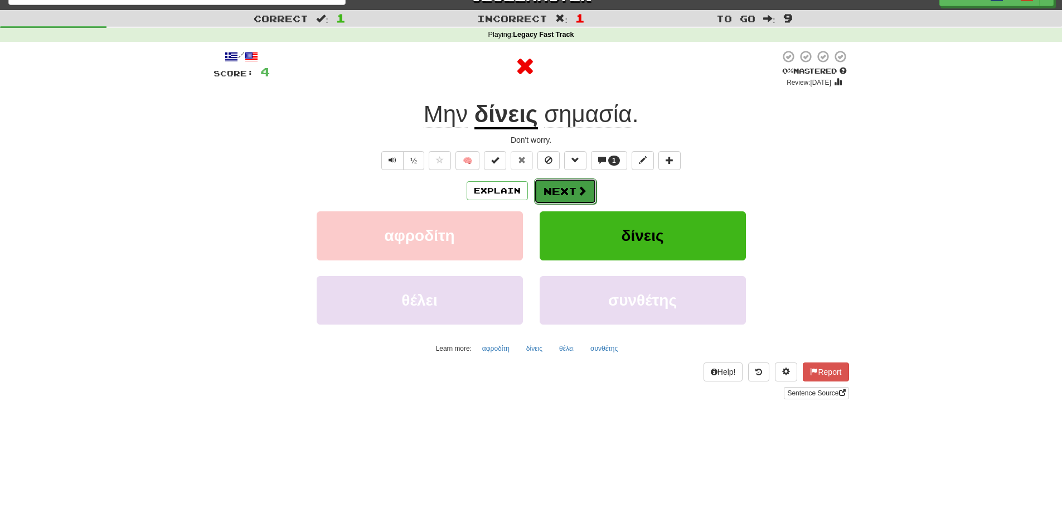
click at [572, 196] on button "Next" at bounding box center [565, 191] width 62 height 26
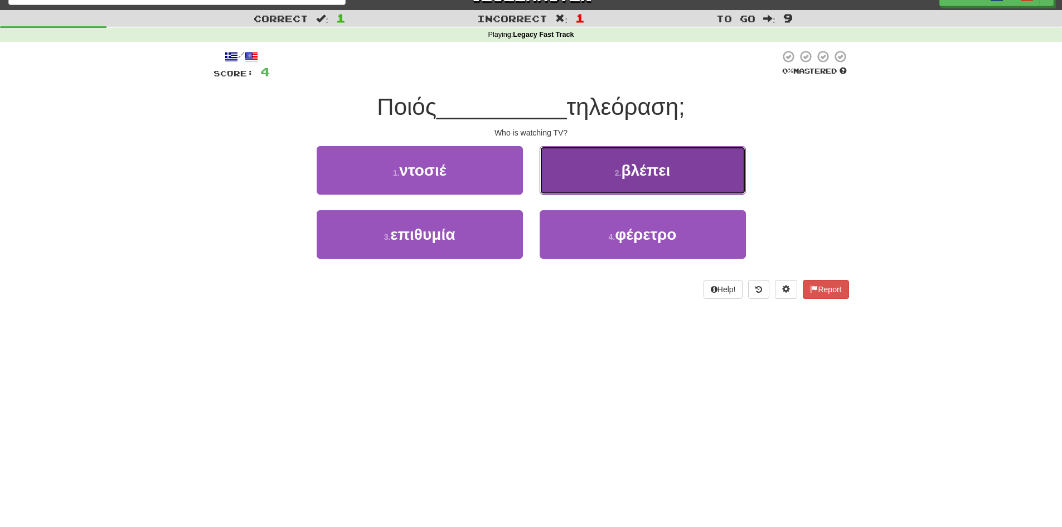
click at [593, 180] on button "2 . βλέπει" at bounding box center [643, 170] width 206 height 49
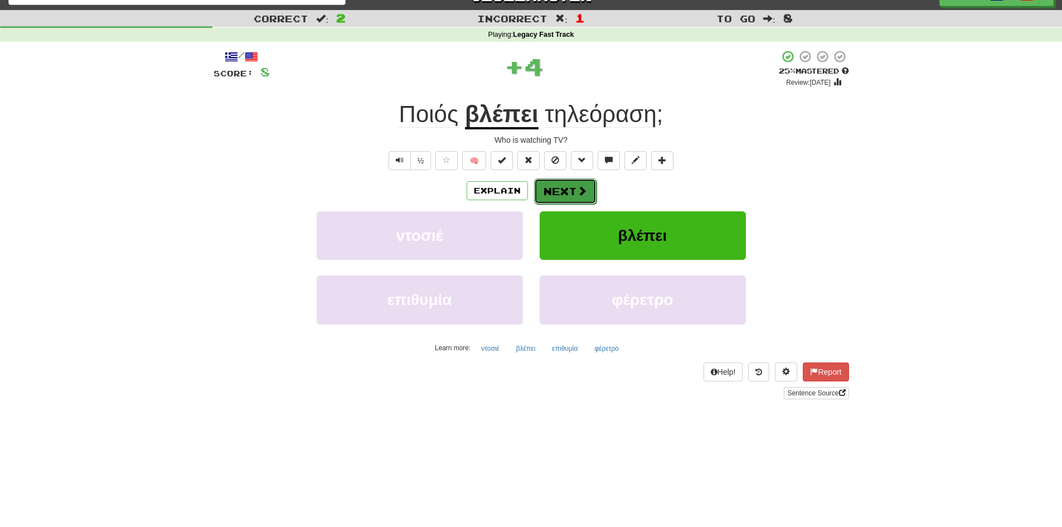
click at [584, 183] on button "Next" at bounding box center [565, 191] width 62 height 26
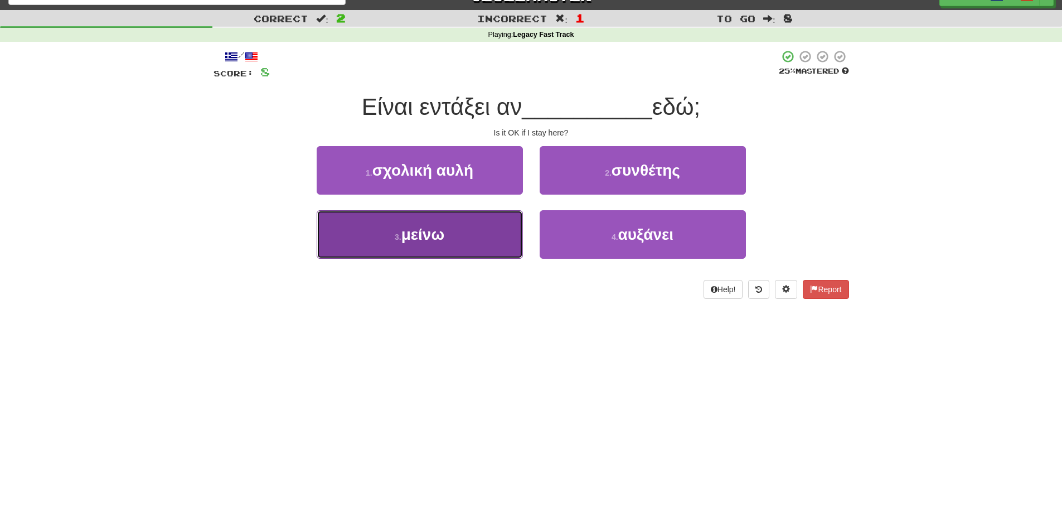
click at [486, 242] on button "3 . μείνω" at bounding box center [420, 234] width 206 height 49
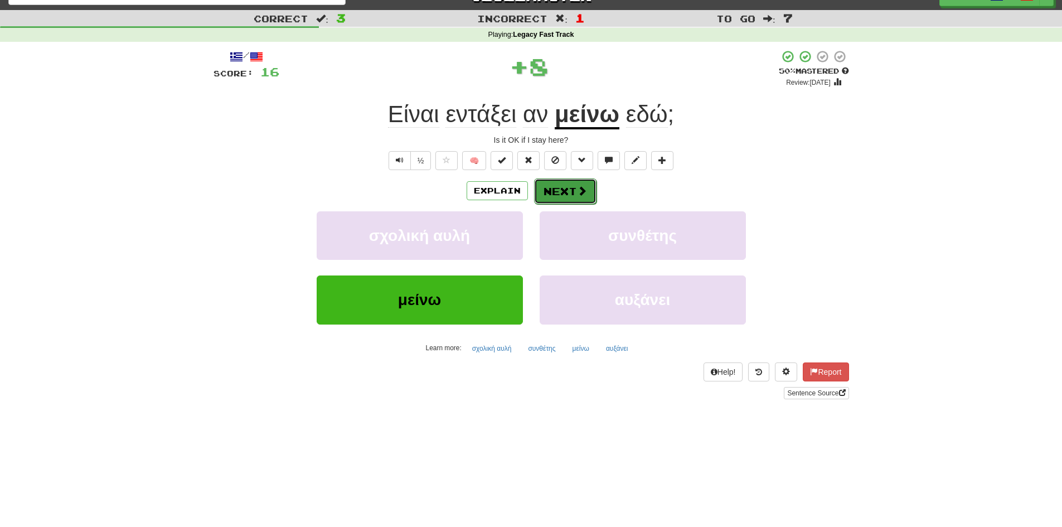
click at [577, 190] on span at bounding box center [582, 191] width 10 height 10
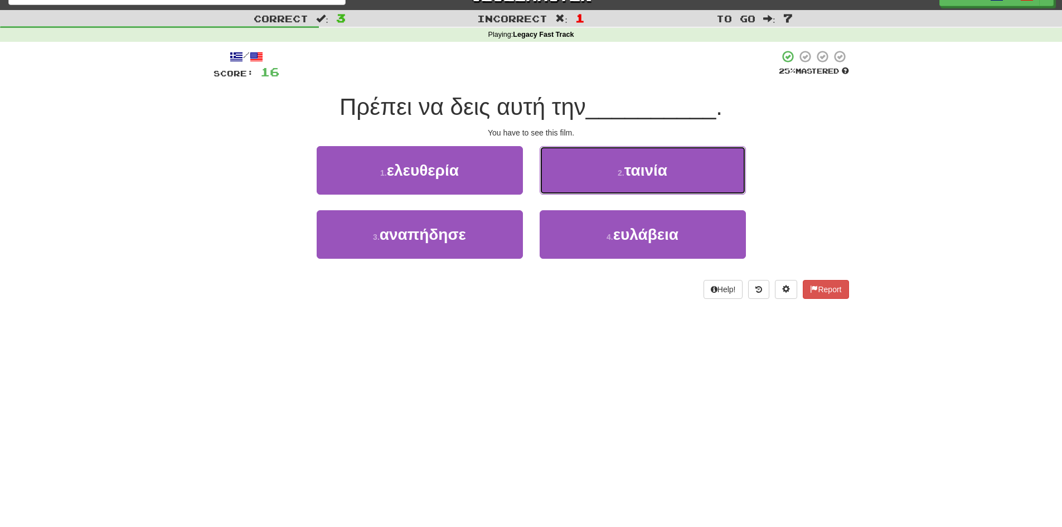
click at [576, 190] on button "2 . ταινία" at bounding box center [643, 170] width 206 height 49
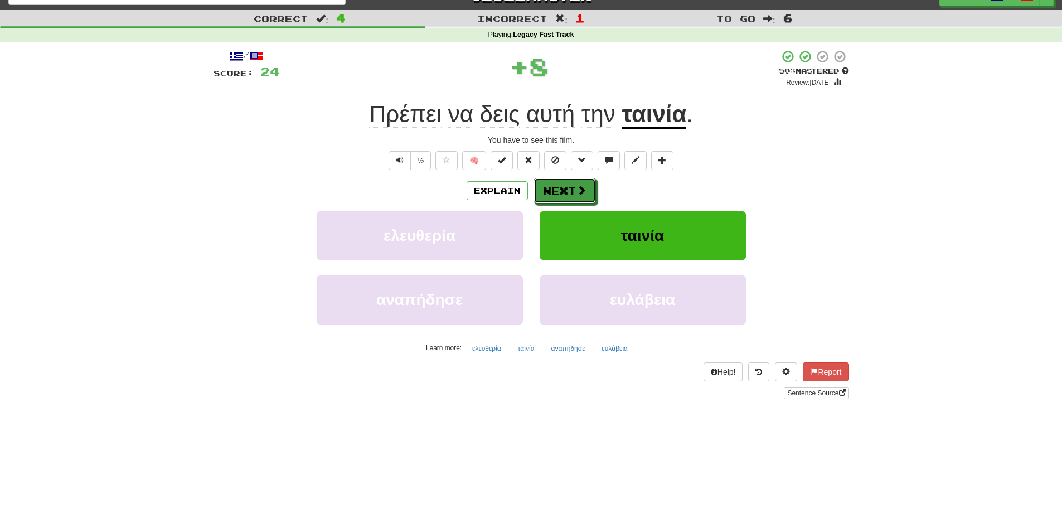
click at [577, 190] on span at bounding box center [582, 190] width 10 height 10
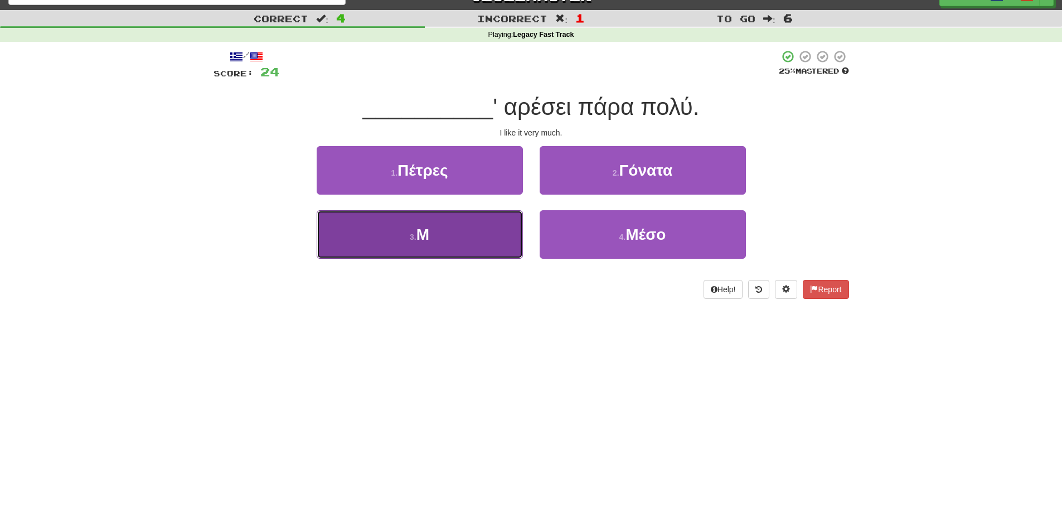
click at [512, 224] on button "3 . Μ" at bounding box center [420, 234] width 206 height 49
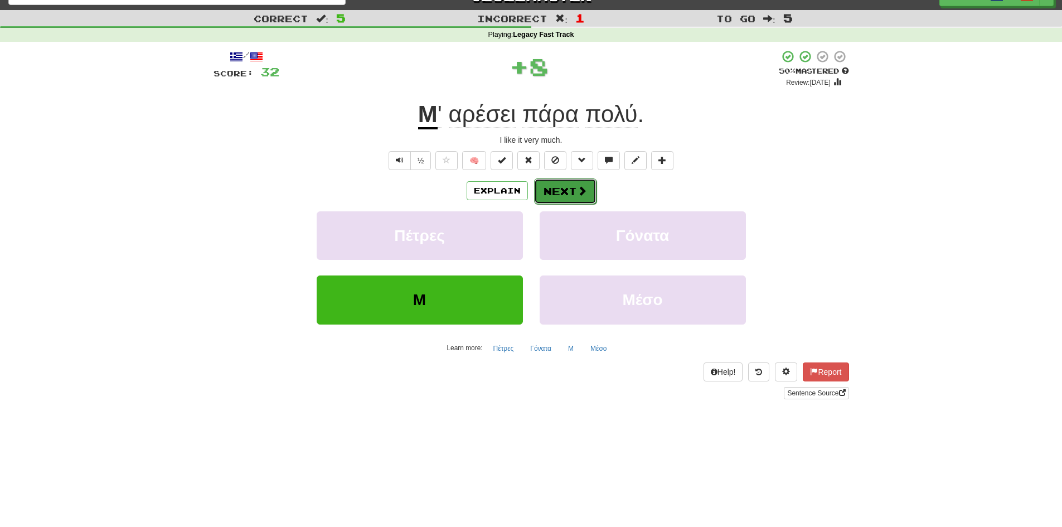
click at [573, 193] on button "Next" at bounding box center [565, 191] width 62 height 26
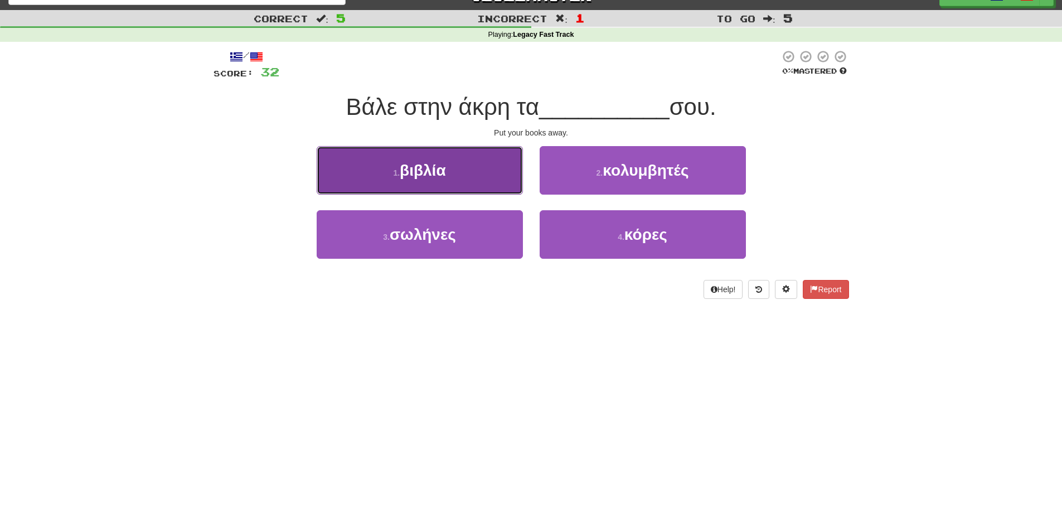
click at [494, 194] on button "1 . βιβλία" at bounding box center [420, 170] width 206 height 49
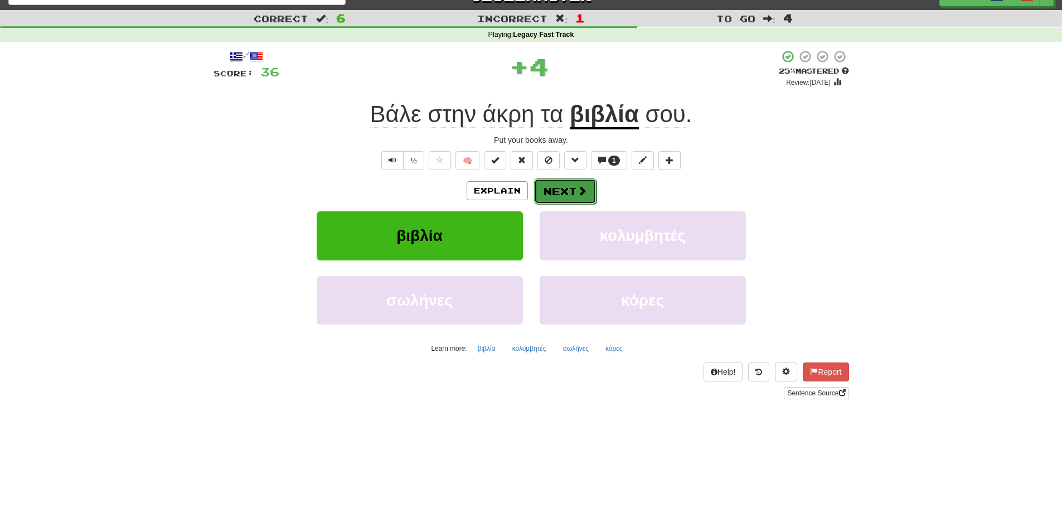
click at [565, 186] on button "Next" at bounding box center [565, 191] width 62 height 26
